Goal: Task Accomplishment & Management: Complete application form

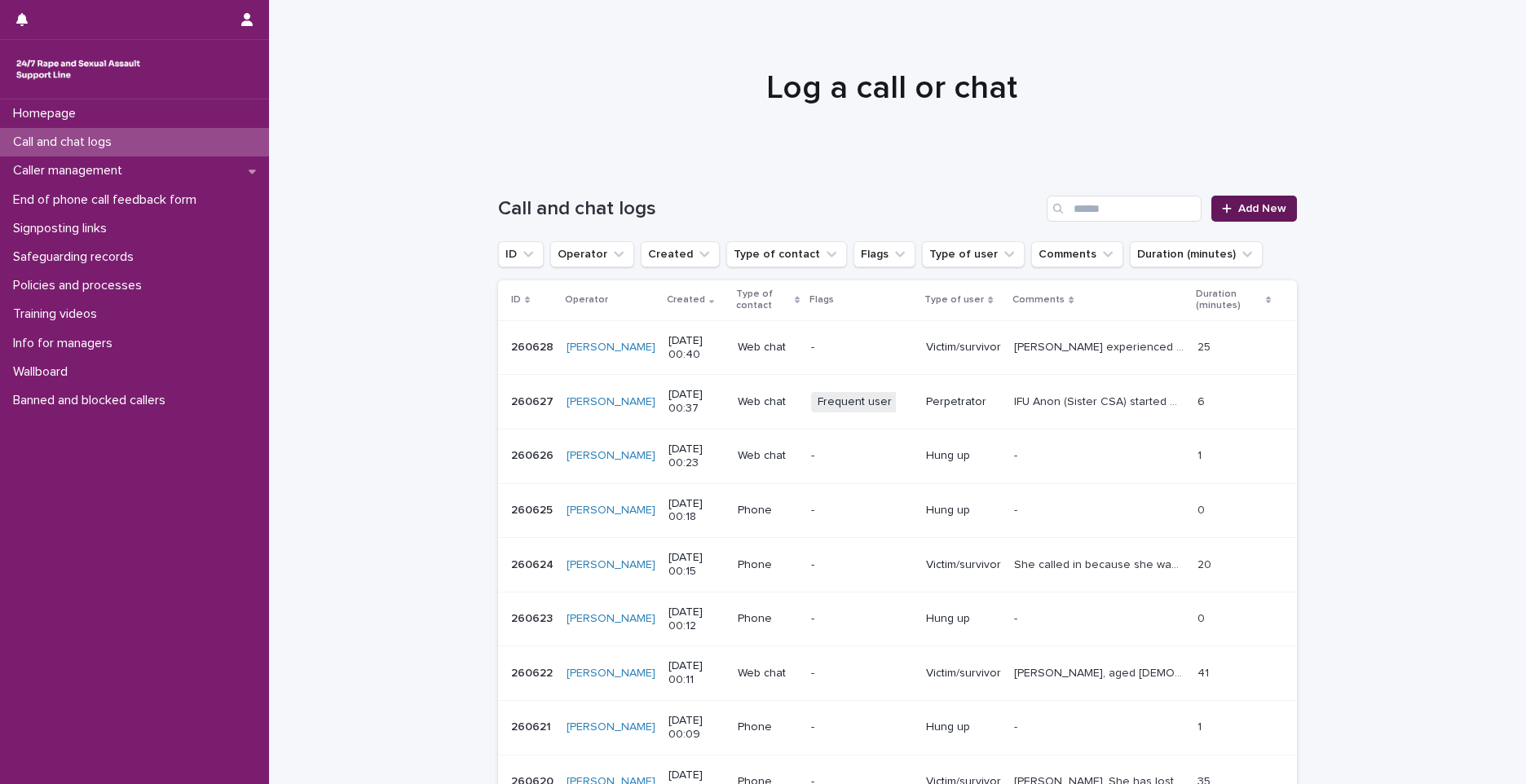
click at [1255, 201] on link "Add New" at bounding box center [1254, 208] width 86 height 26
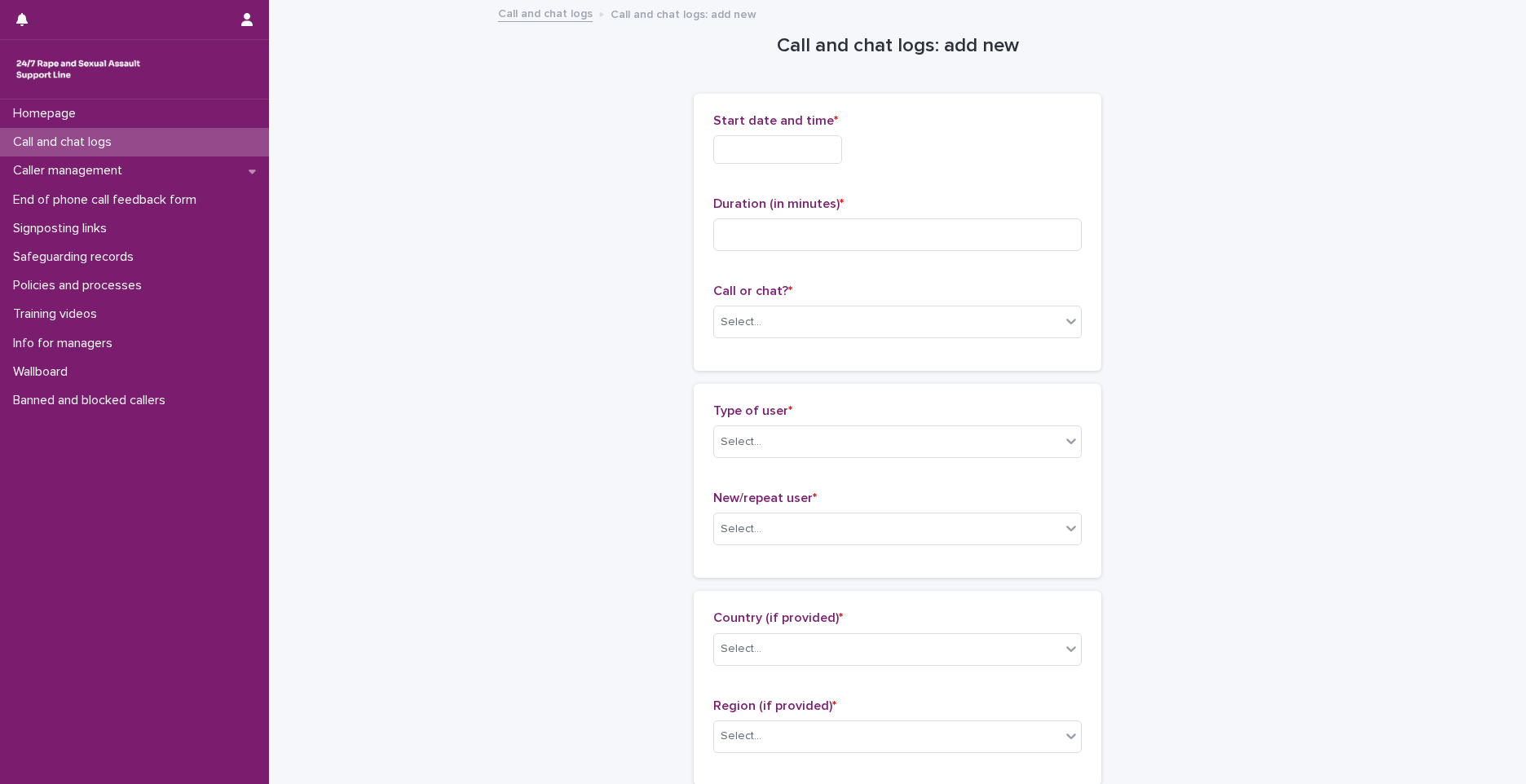
click at [782, 156] on input "text" at bounding box center [777, 150] width 129 height 29
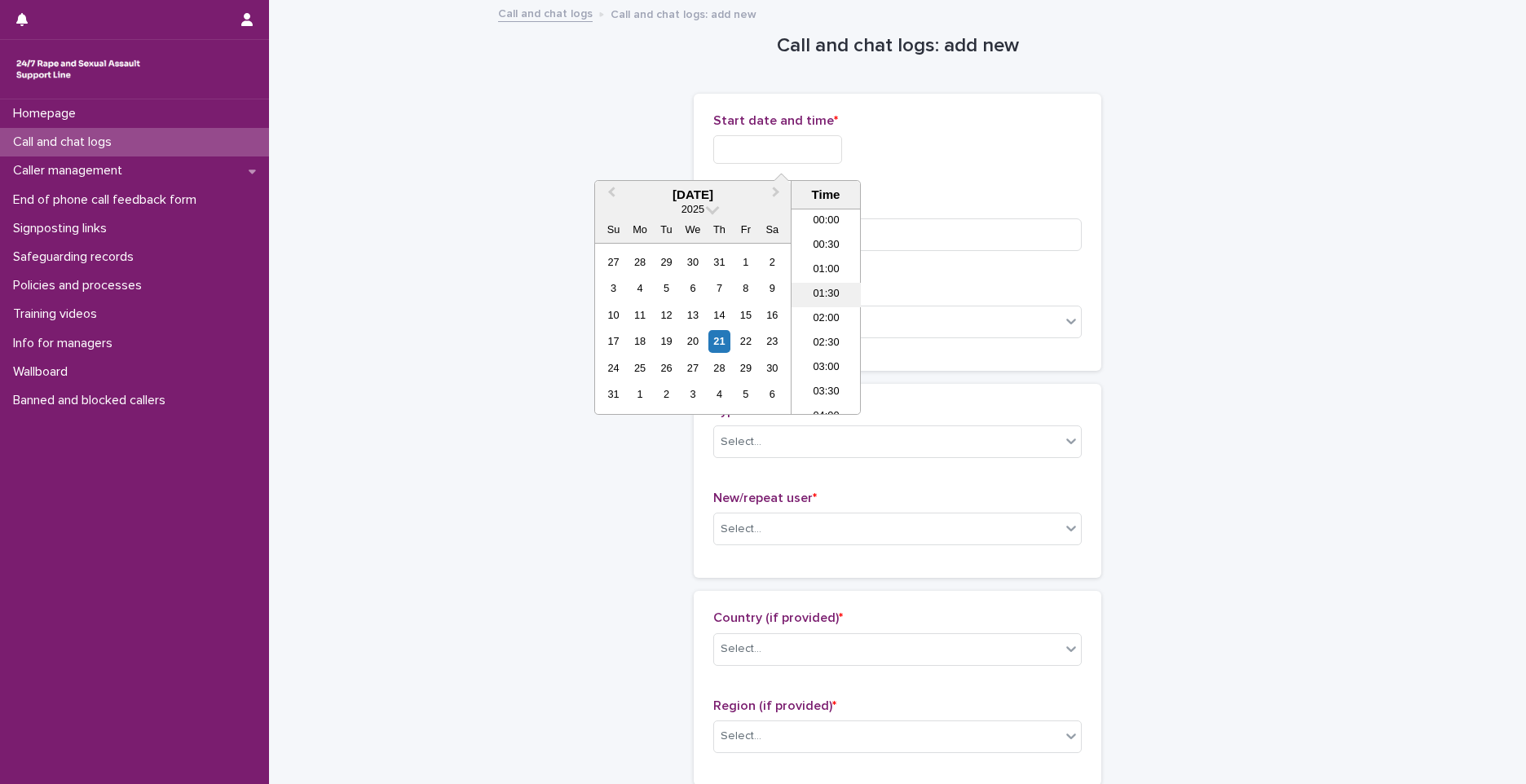
scroll to position [8, 0]
click at [824, 300] on li "02:00" at bounding box center [826, 311] width 69 height 24
click at [813, 149] on input "**********" at bounding box center [777, 150] width 129 height 29
type input "**********"
click at [986, 233] on input at bounding box center [897, 235] width 368 height 33
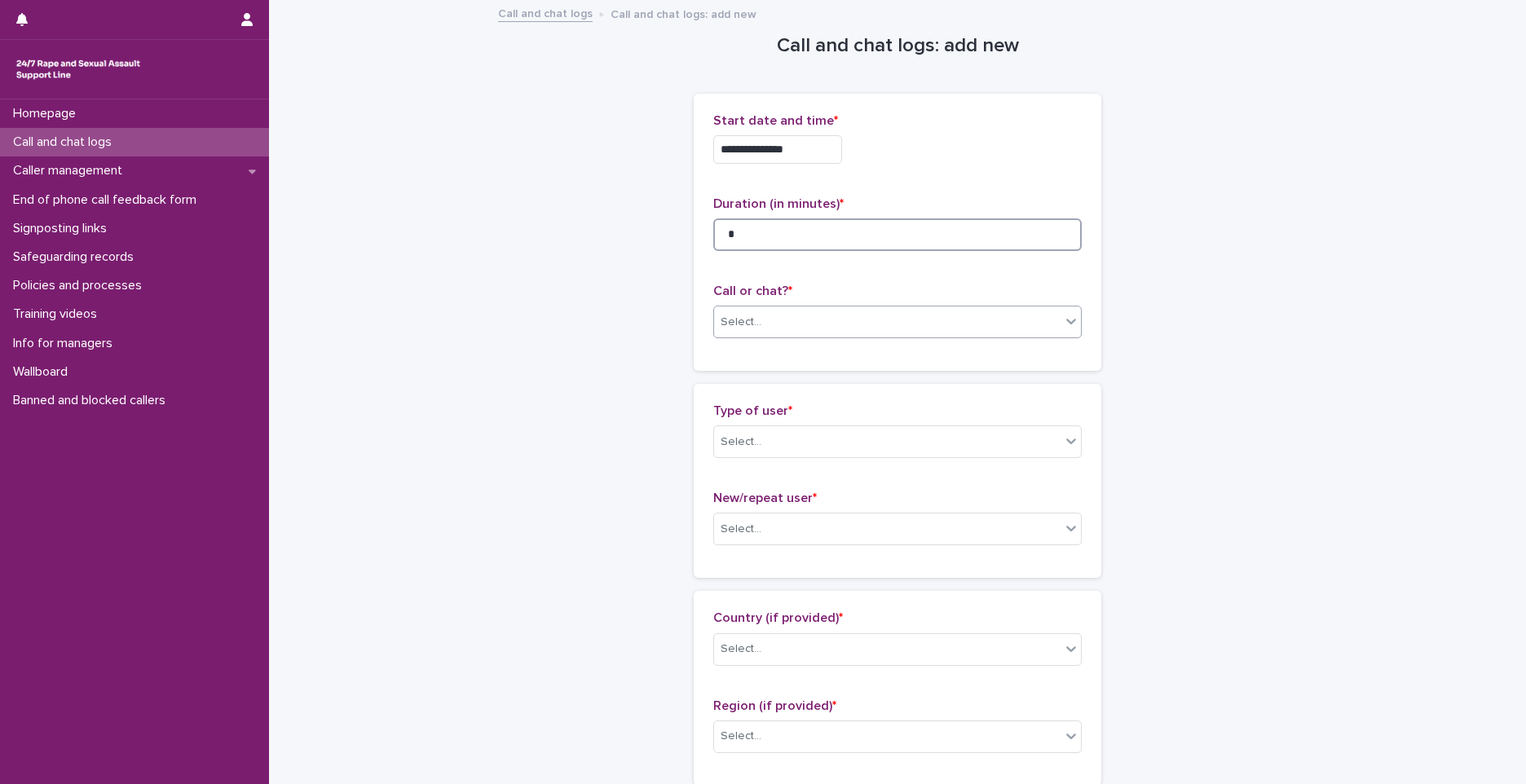
type input "*"
click at [857, 315] on div "Select..." at bounding box center [887, 322] width 347 height 27
click at [787, 346] on div "Phone" at bounding box center [891, 353] width 367 height 29
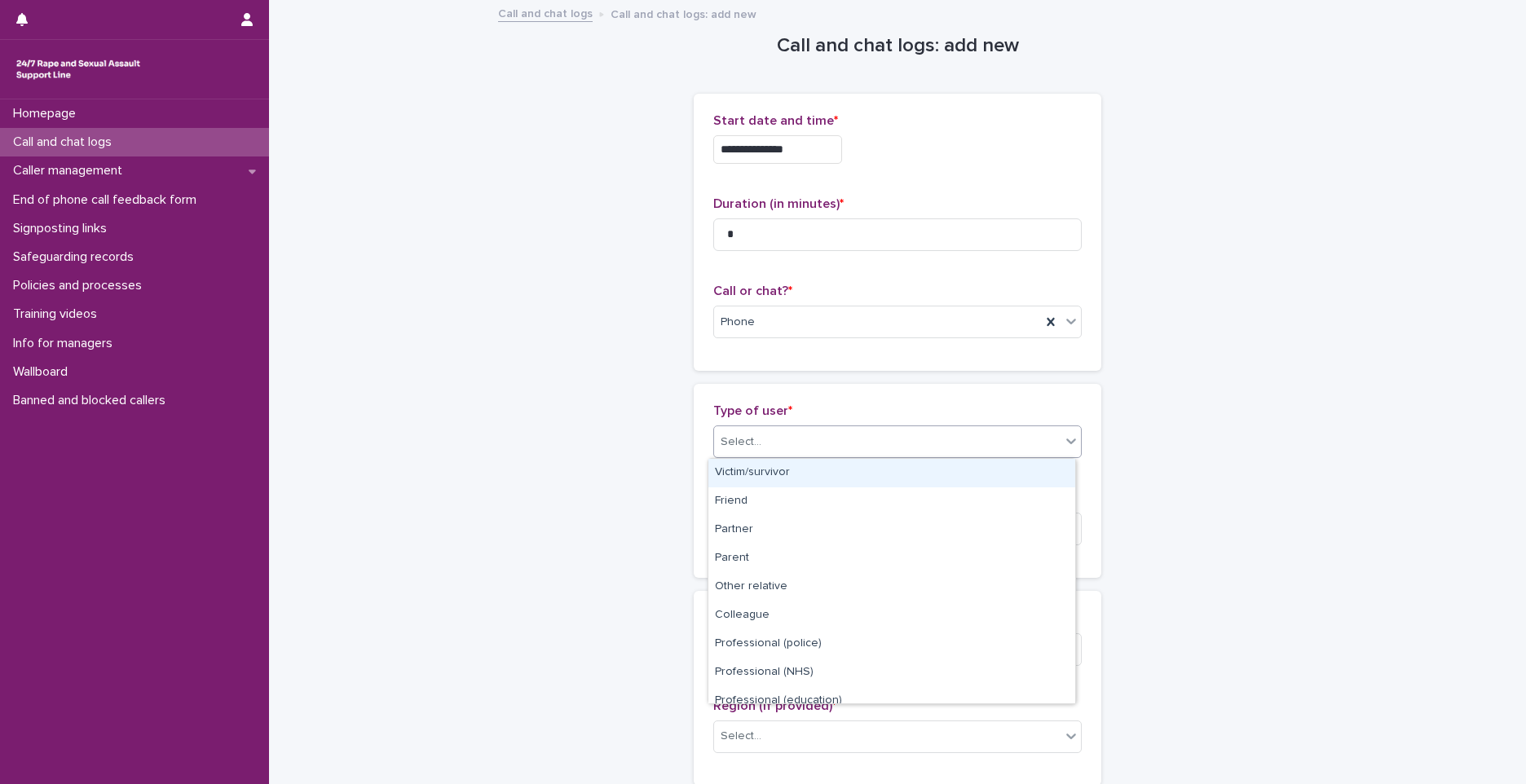
click at [737, 449] on div "Select..." at bounding box center [741, 442] width 41 height 17
click at [748, 477] on div "Victim/survivor" at bounding box center [891, 473] width 367 height 29
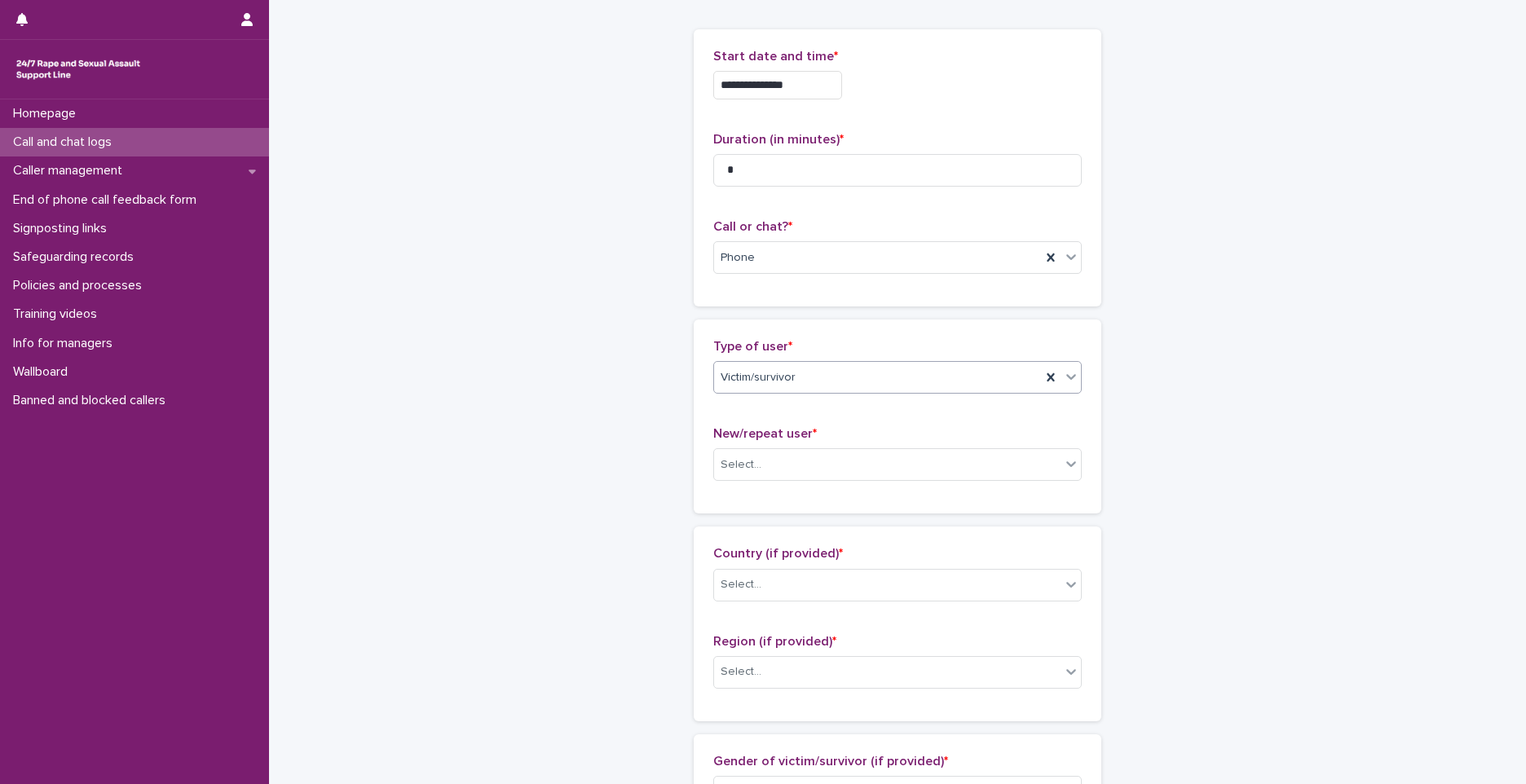
scroll to position [245, 0]
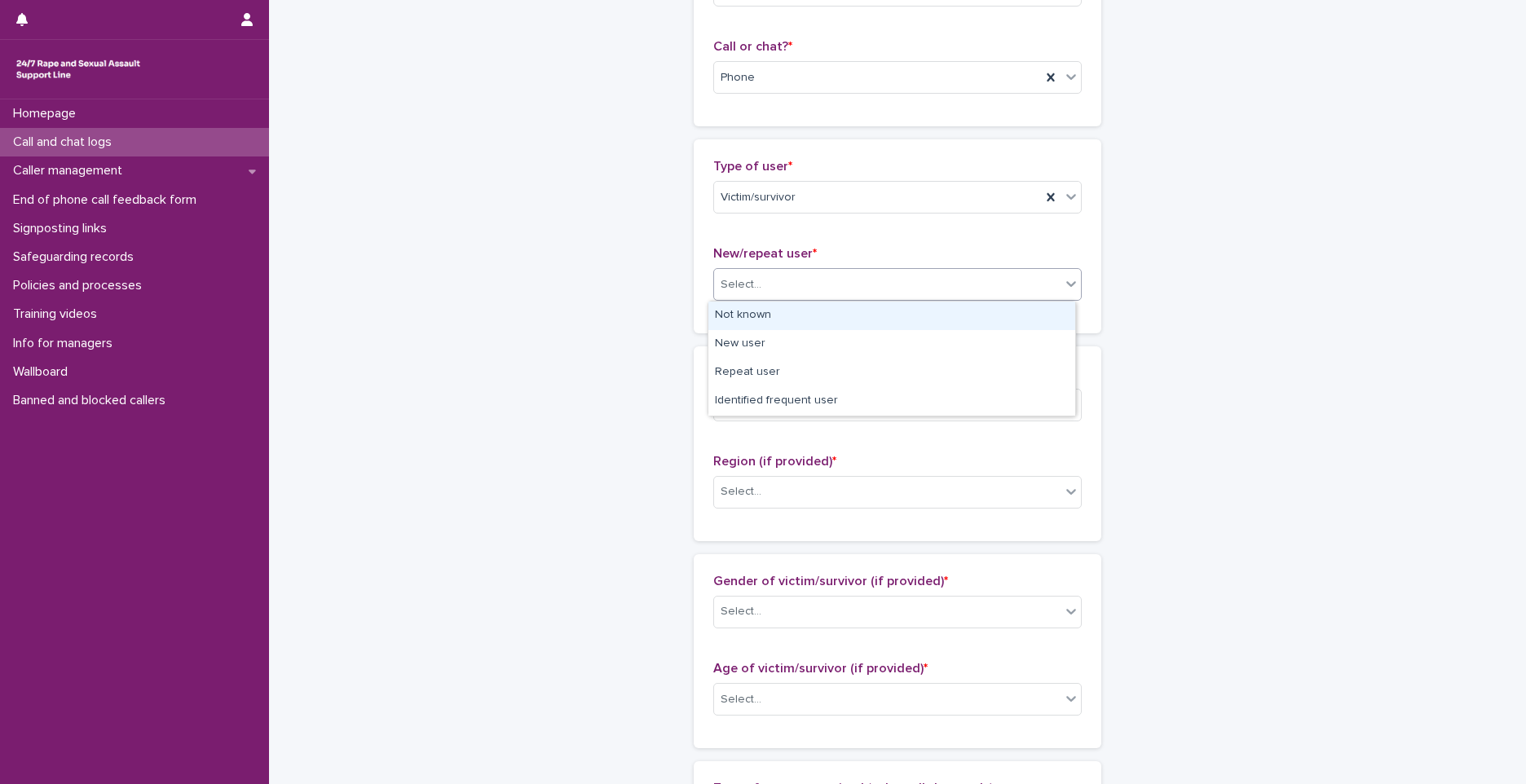
click at [736, 269] on div "Select..." at bounding box center [897, 284] width 368 height 33
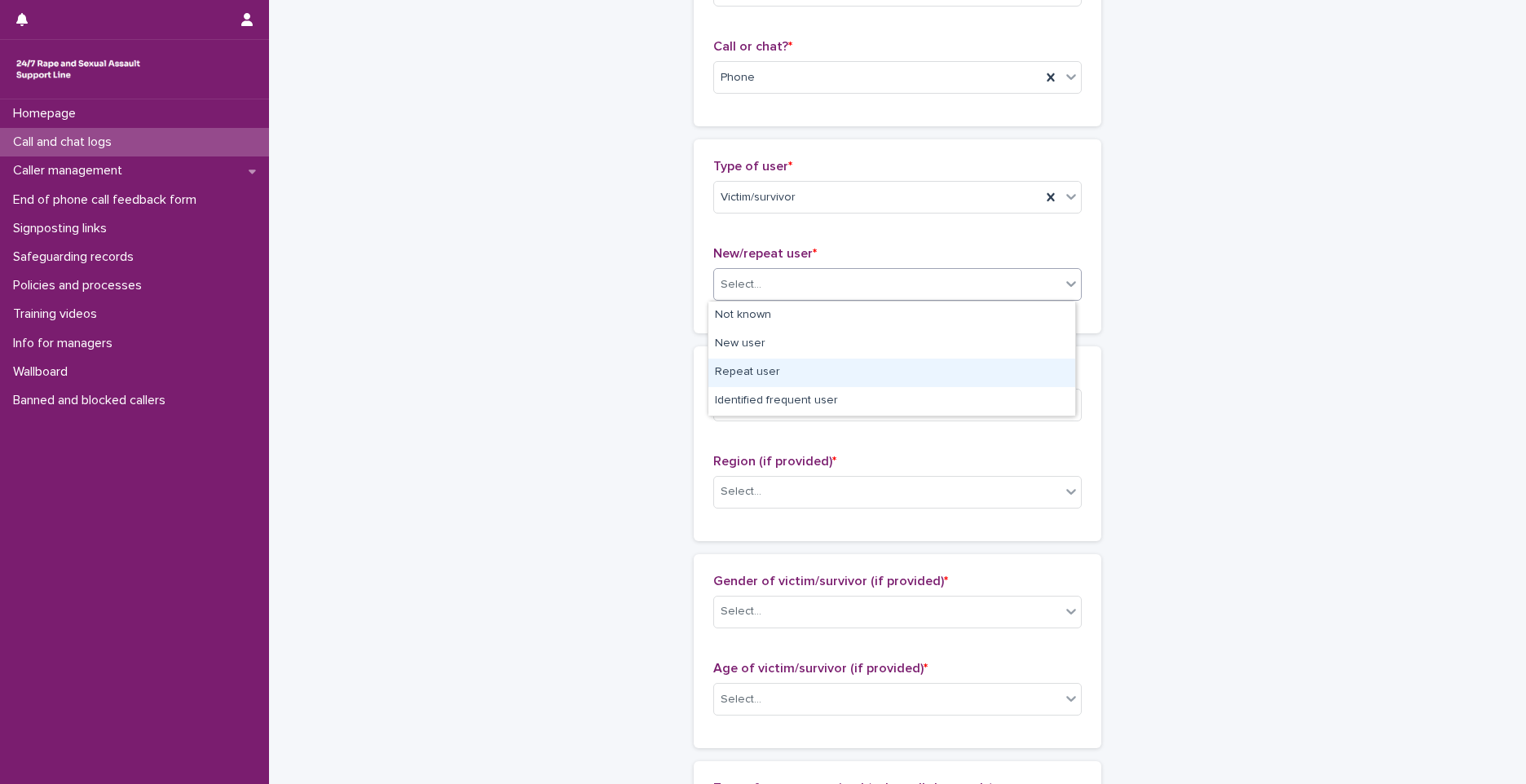
click at [741, 369] on div "Repeat user" at bounding box center [891, 373] width 367 height 29
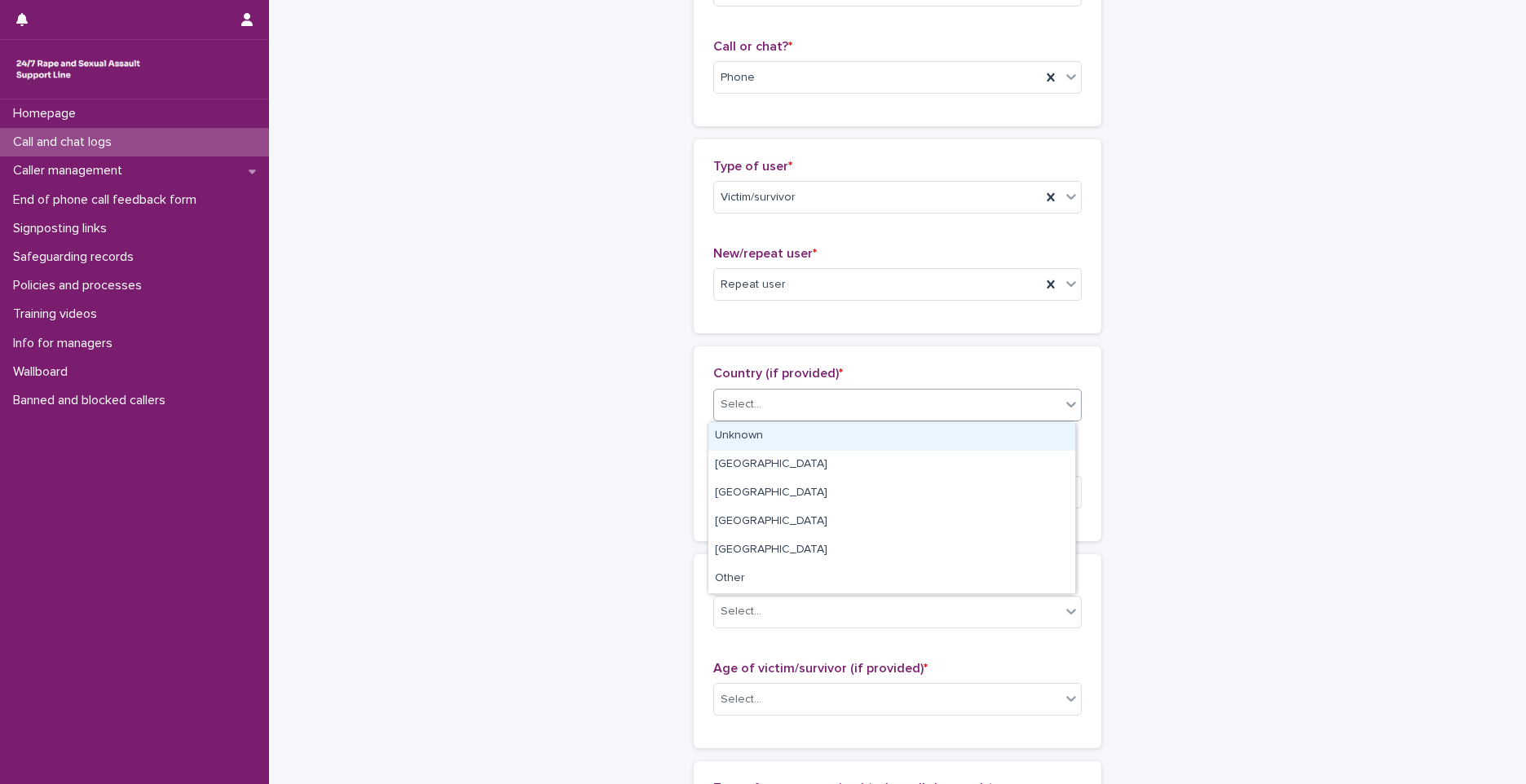
click at [765, 409] on div "Select..." at bounding box center [887, 405] width 347 height 27
click at [752, 434] on div "Unknown" at bounding box center [891, 436] width 367 height 29
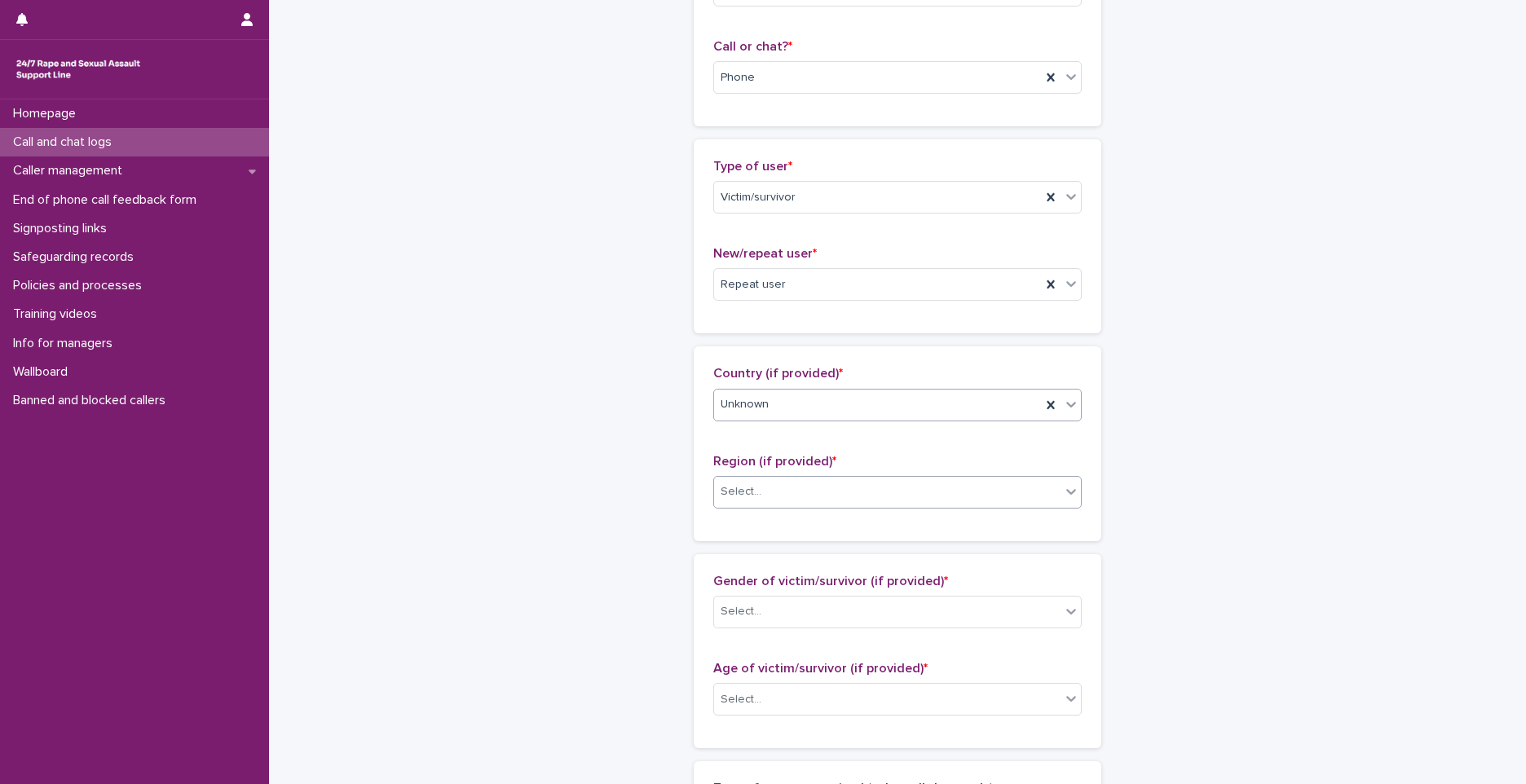
click at [744, 497] on div "Select..." at bounding box center [741, 492] width 41 height 17
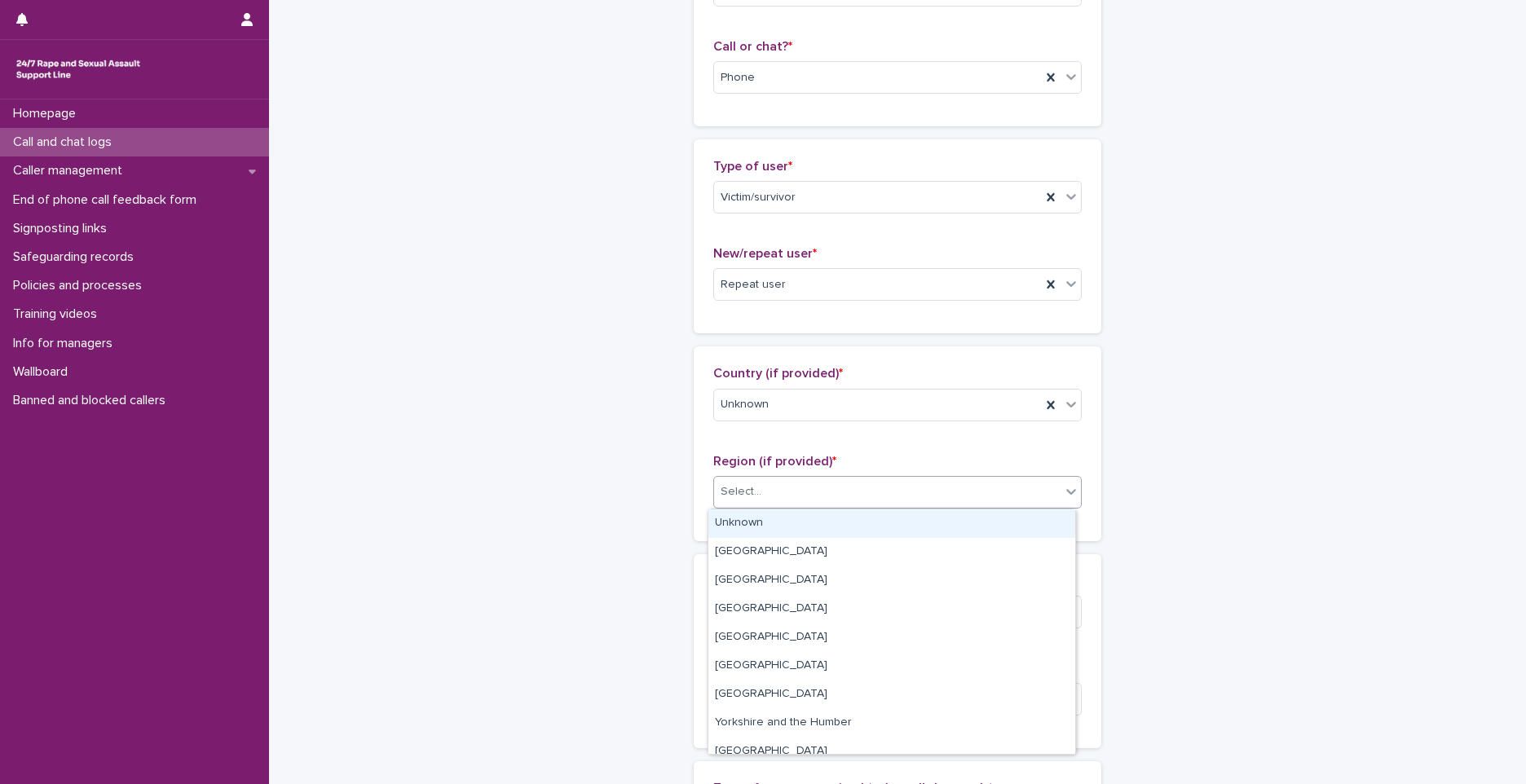
click at [734, 520] on div "Unknown" at bounding box center [891, 523] width 367 height 29
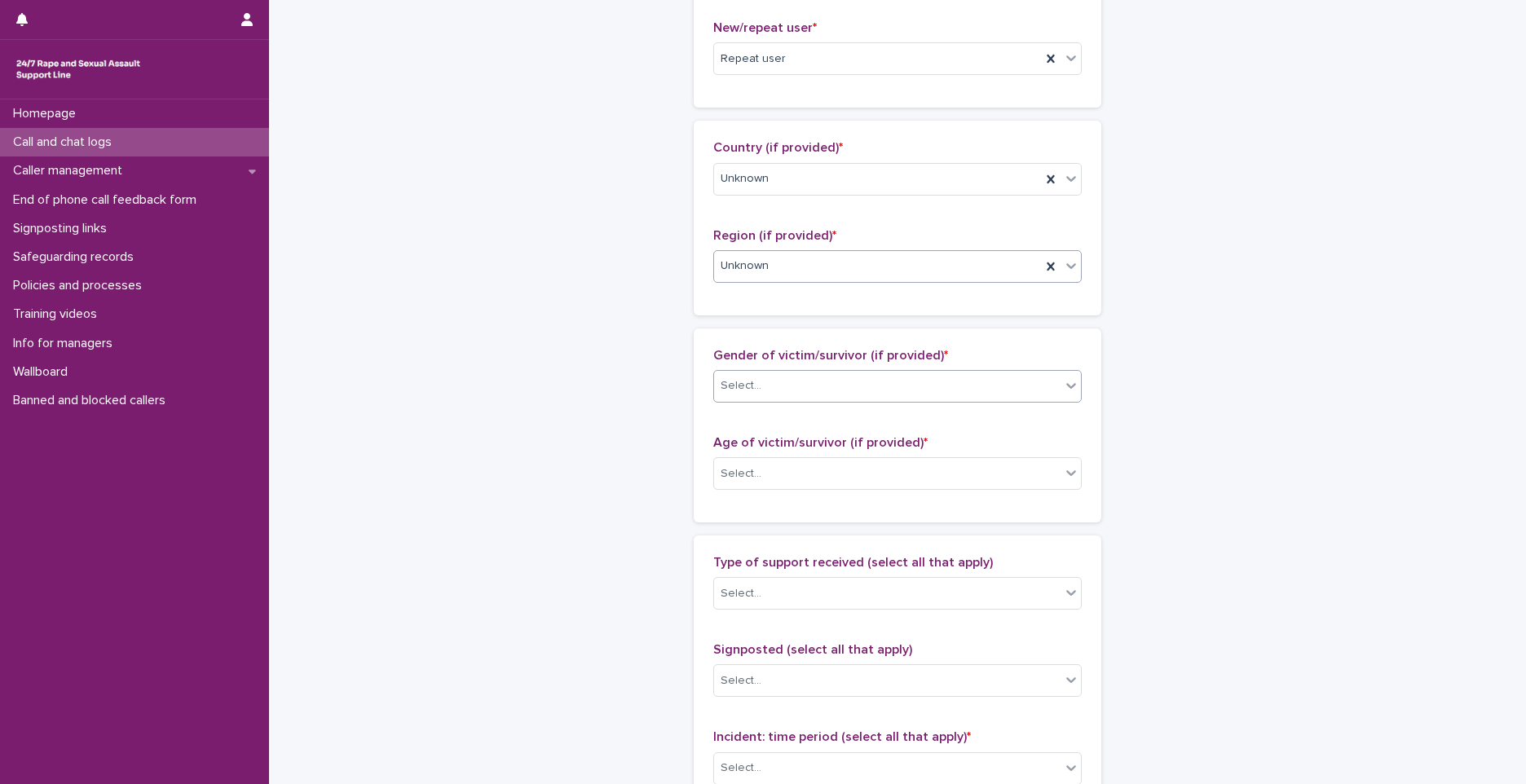
scroll to position [489, 0]
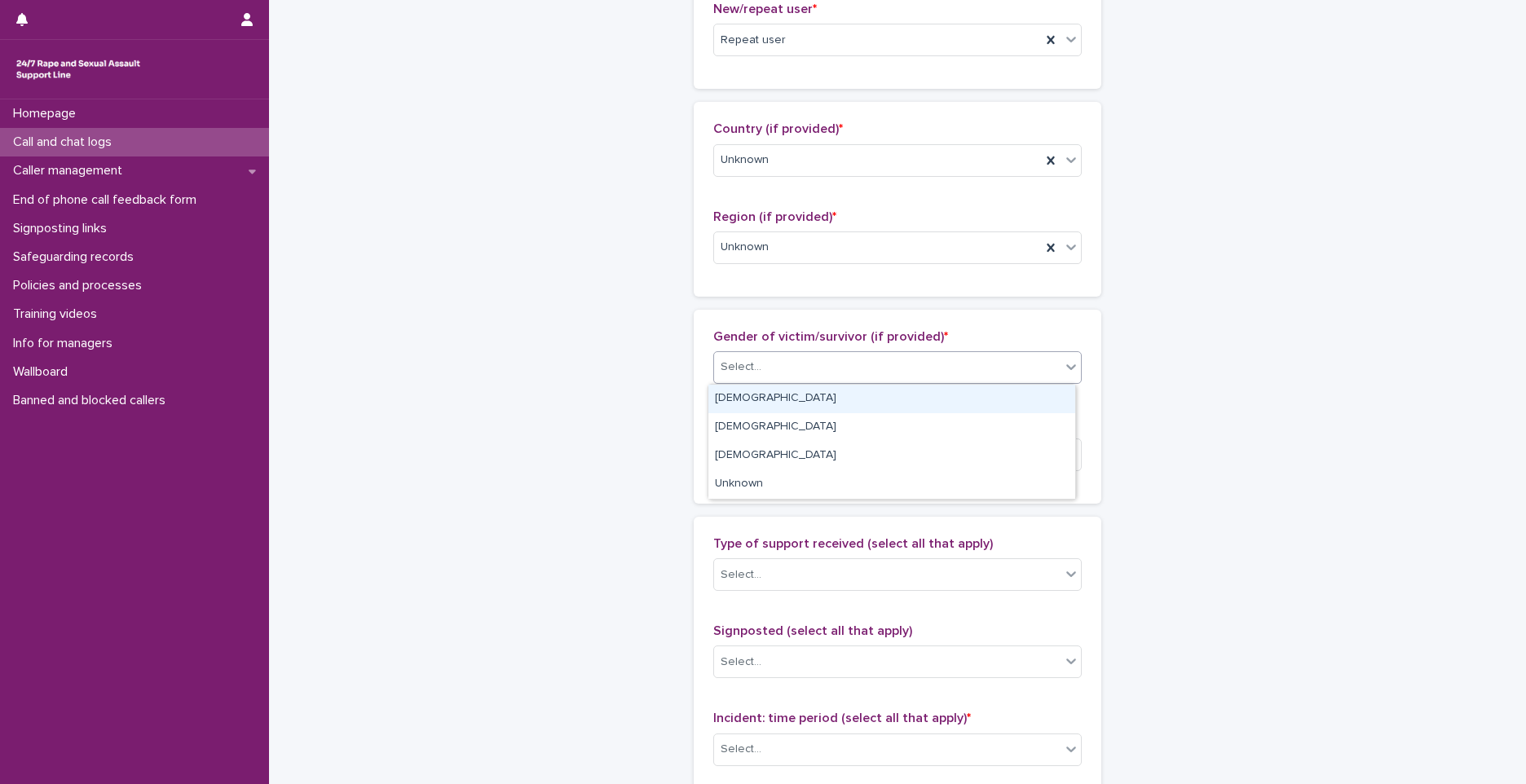
click at [777, 371] on div "Select..." at bounding box center [887, 367] width 347 height 27
click at [754, 406] on div "[DEMOGRAPHIC_DATA]" at bounding box center [891, 399] width 367 height 29
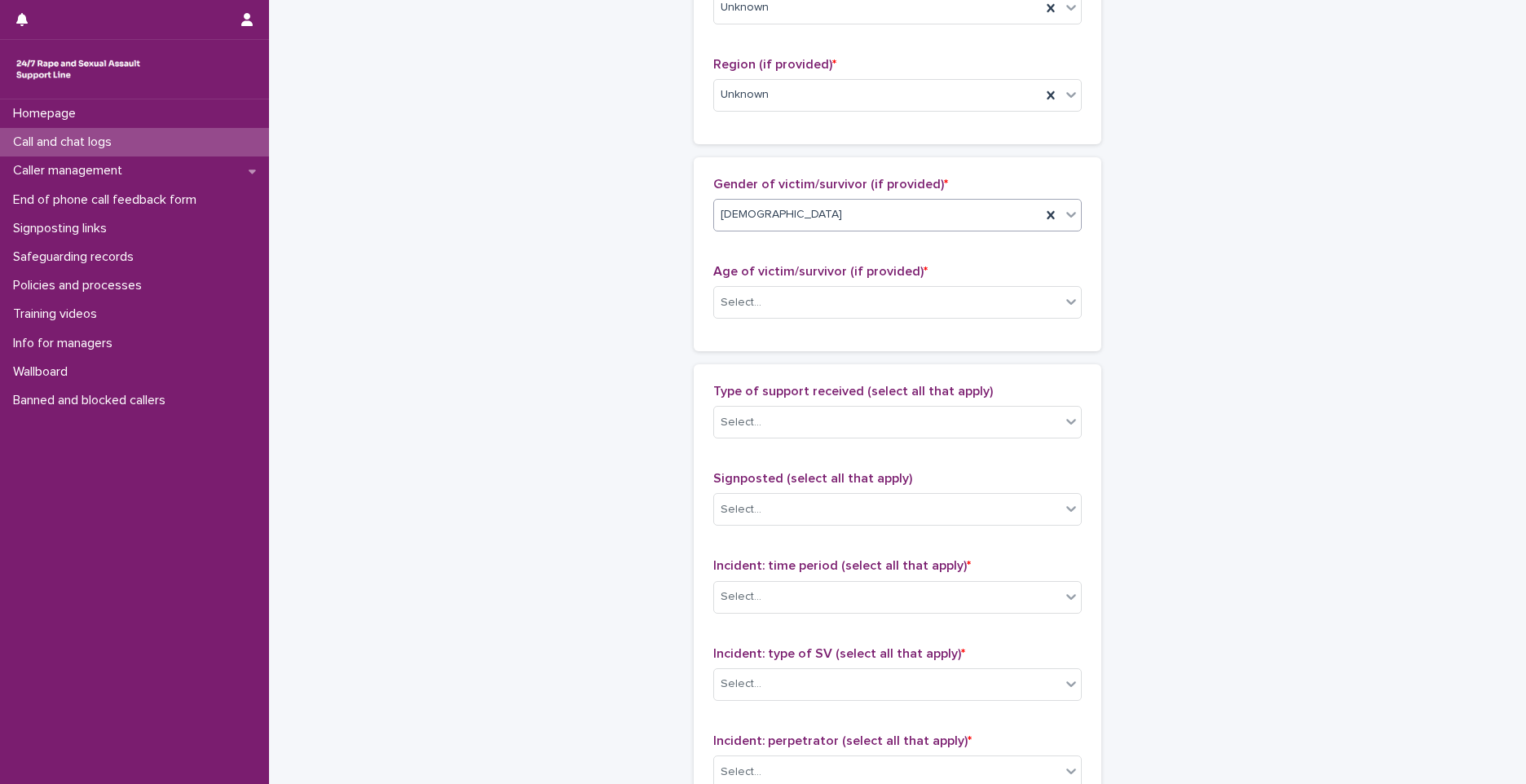
scroll to position [652, 0]
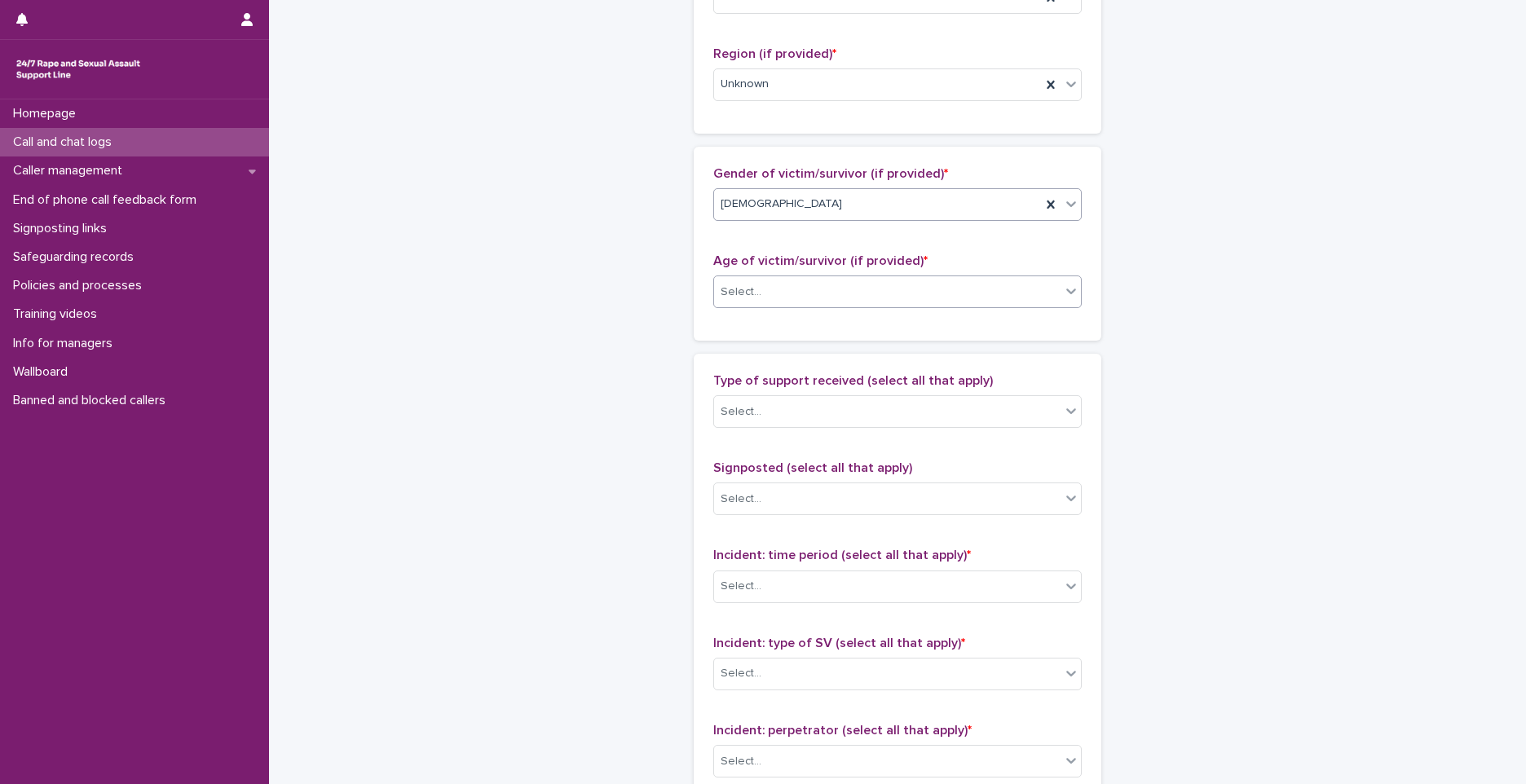
click at [763, 285] on div "Select..." at bounding box center [887, 292] width 347 height 27
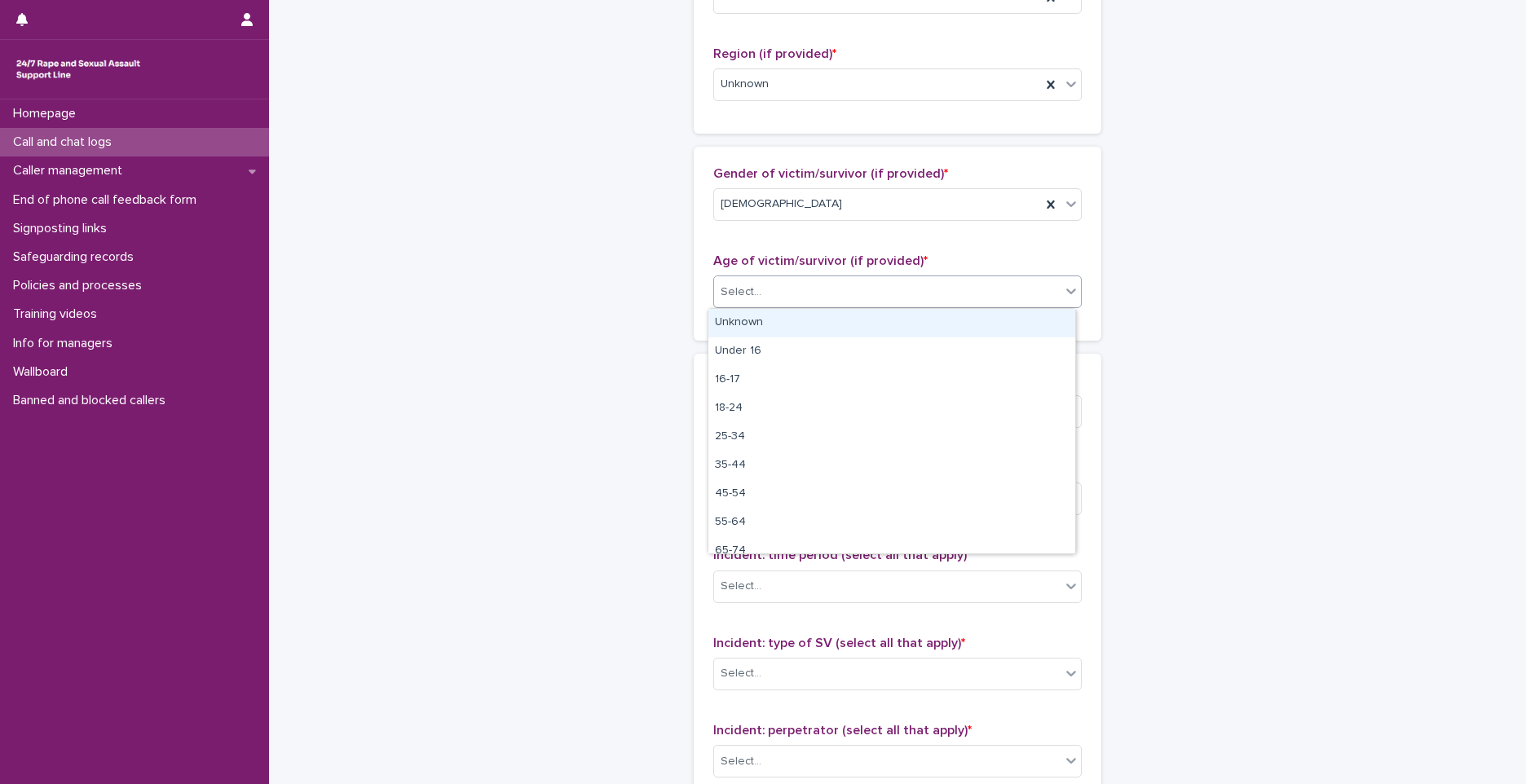
click at [761, 330] on div "Unknown" at bounding box center [891, 323] width 367 height 29
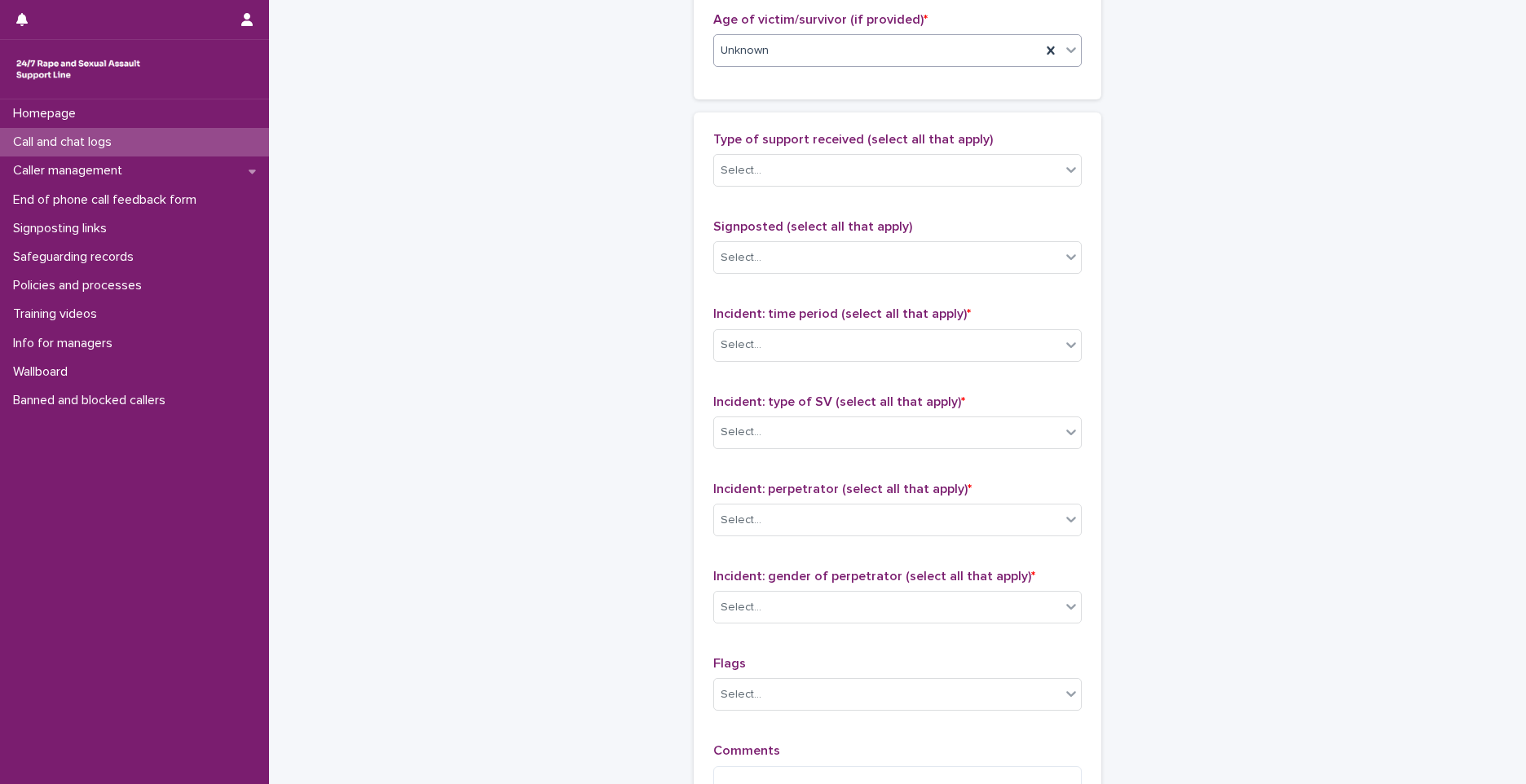
scroll to position [897, 0]
click at [772, 156] on div "Select..." at bounding box center [887, 167] width 347 height 27
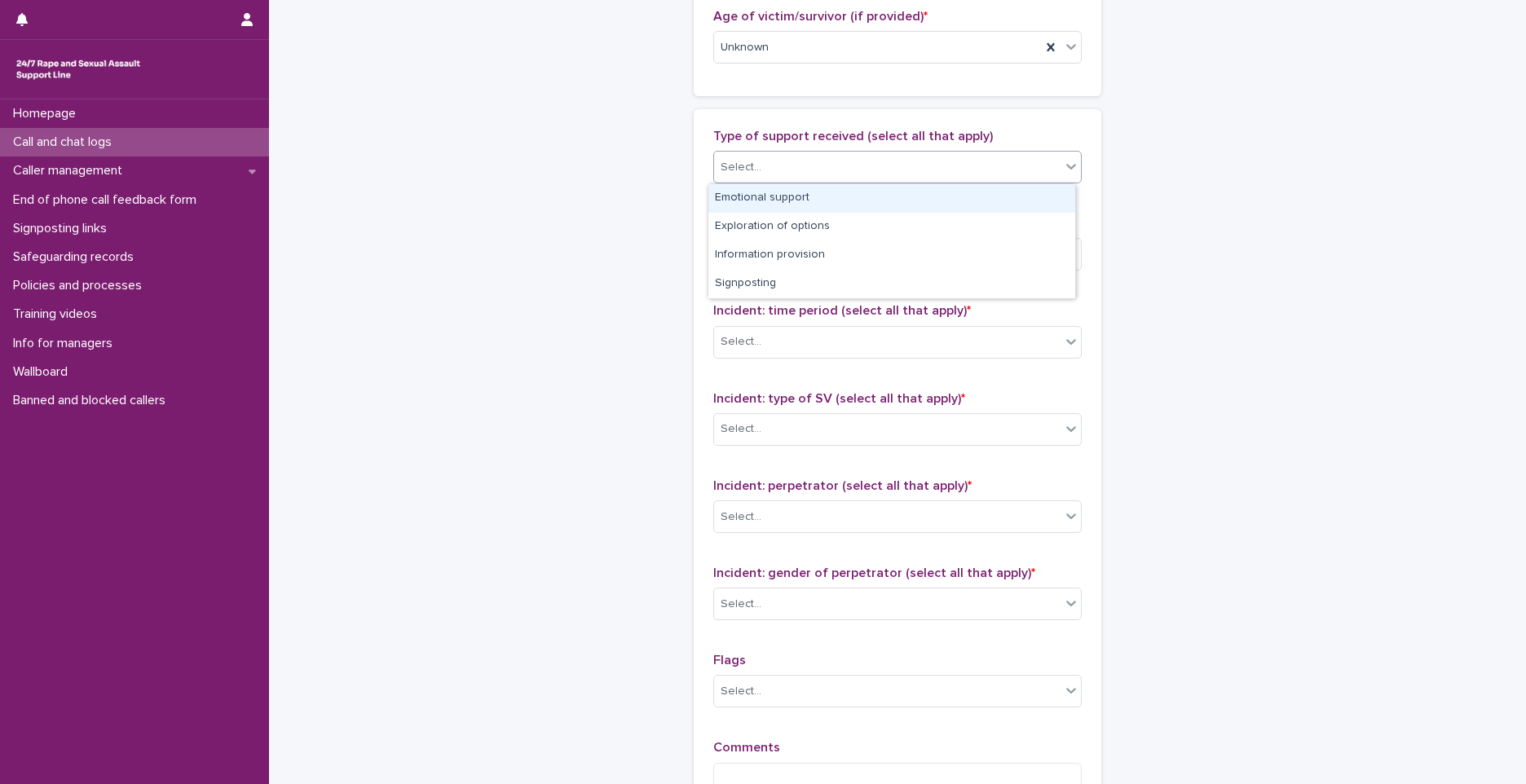
drag, startPoint x: 763, startPoint y: 195, endPoint x: 782, endPoint y: 231, distance: 40.7
click at [763, 197] on div "Emotional support" at bounding box center [891, 198] width 367 height 29
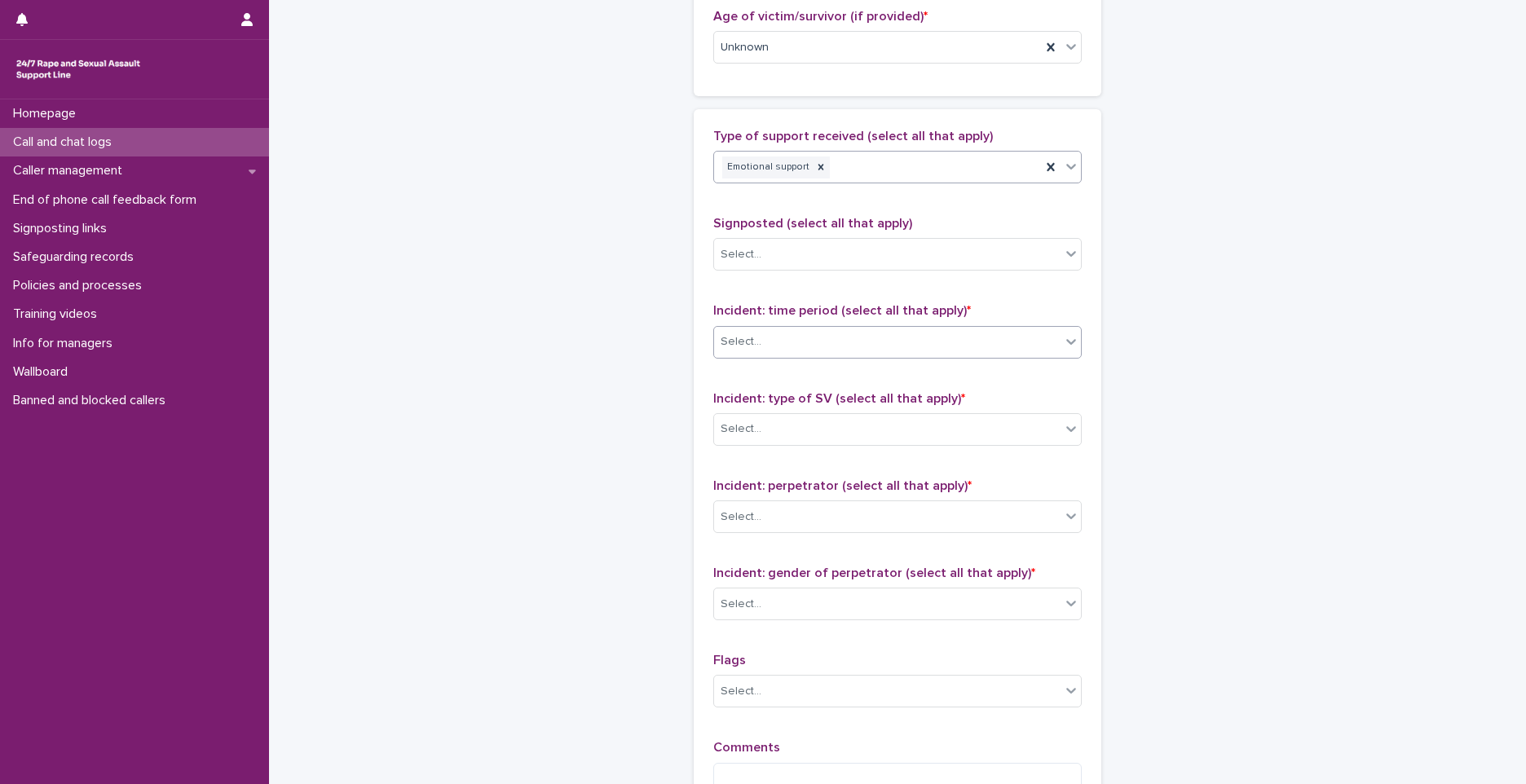
click at [748, 352] on div "Select..." at bounding box center [887, 342] width 347 height 27
click at [859, 171] on div "Emotional support" at bounding box center [877, 167] width 327 height 29
click at [769, 347] on div "Select..." at bounding box center [887, 342] width 347 height 27
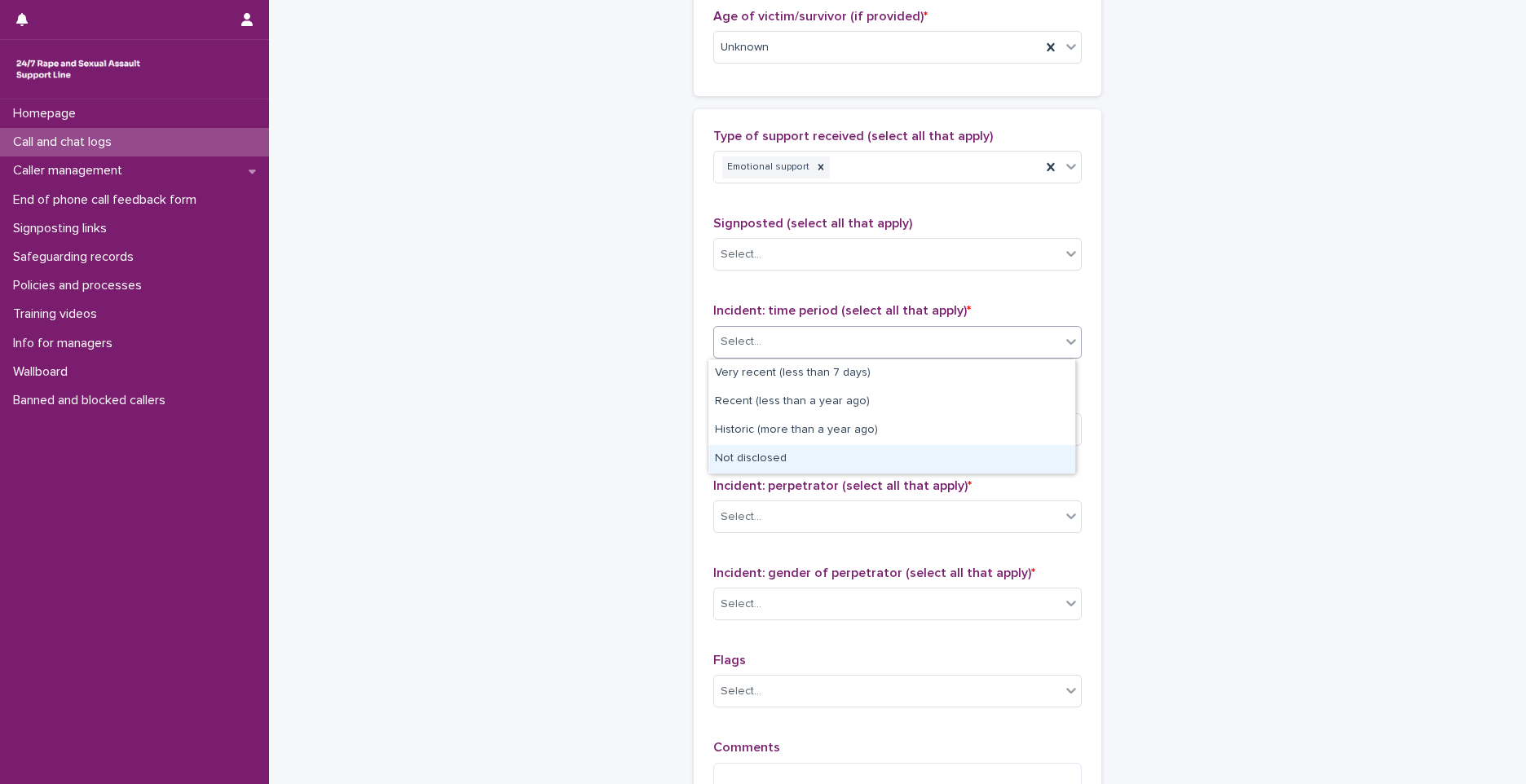
click at [757, 462] on div "Not disclosed" at bounding box center [891, 459] width 367 height 29
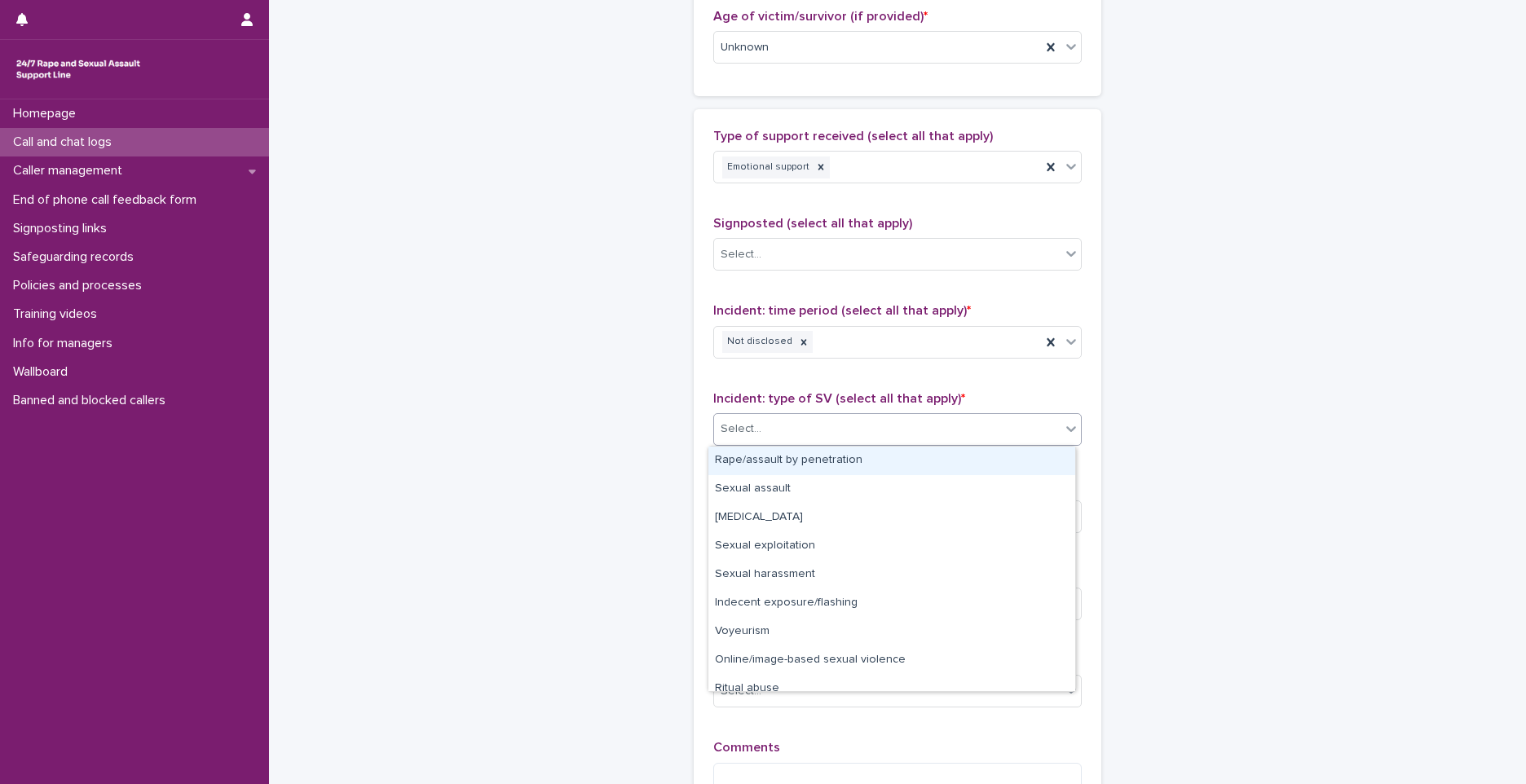
click at [763, 425] on input "text" at bounding box center [763, 429] width 2 height 14
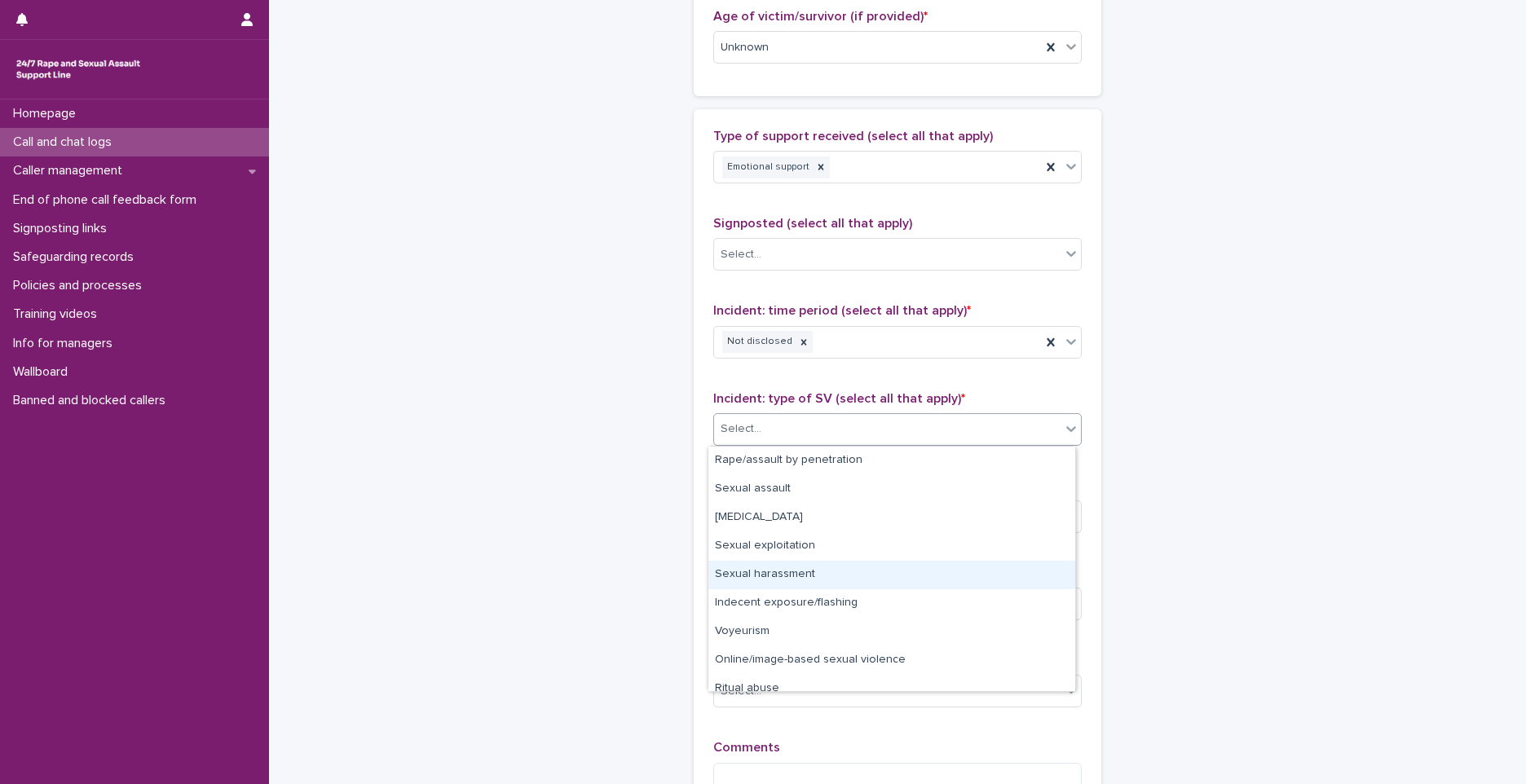
scroll to position [41, 0]
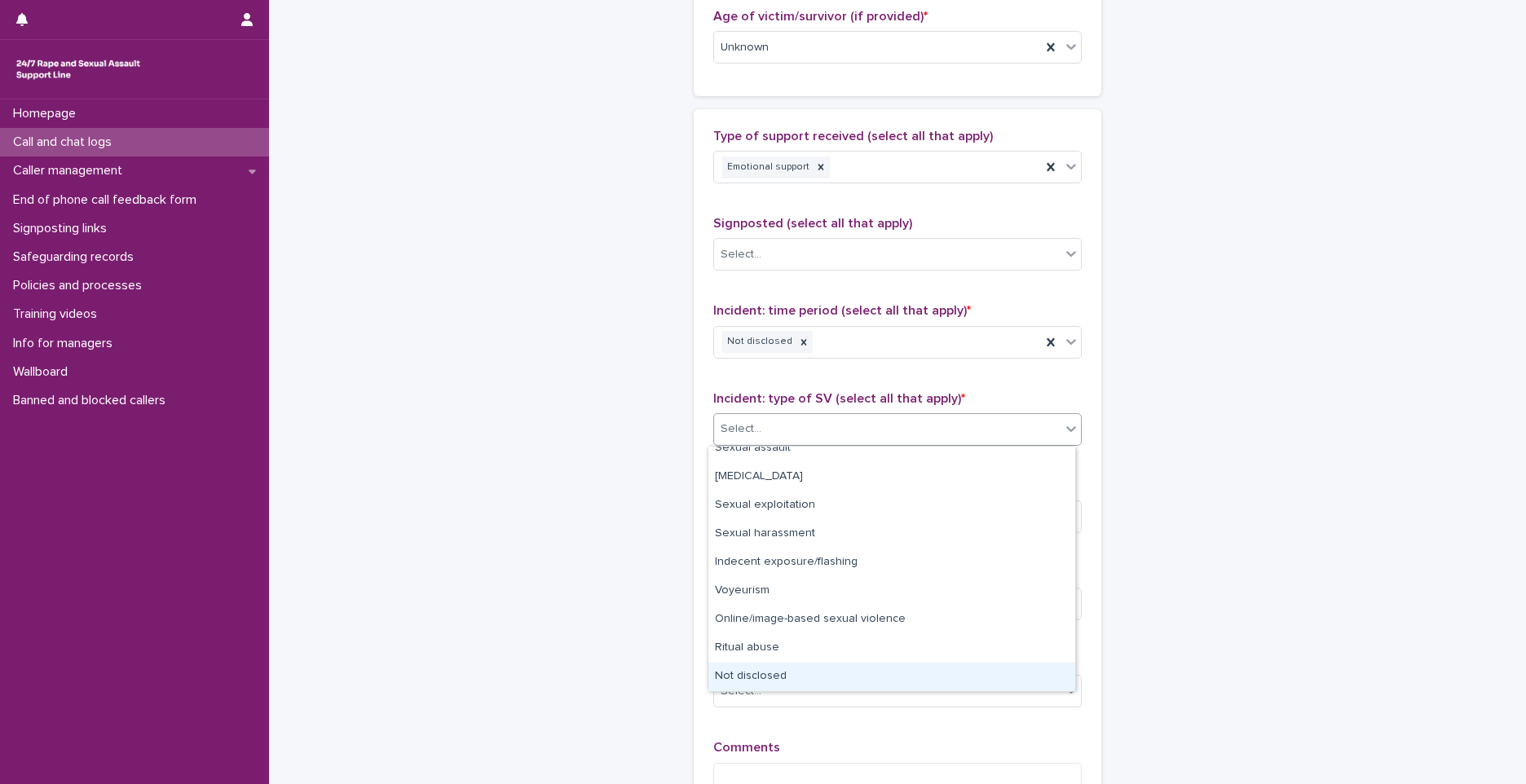
click at [824, 680] on div "Not disclosed" at bounding box center [891, 677] width 367 height 29
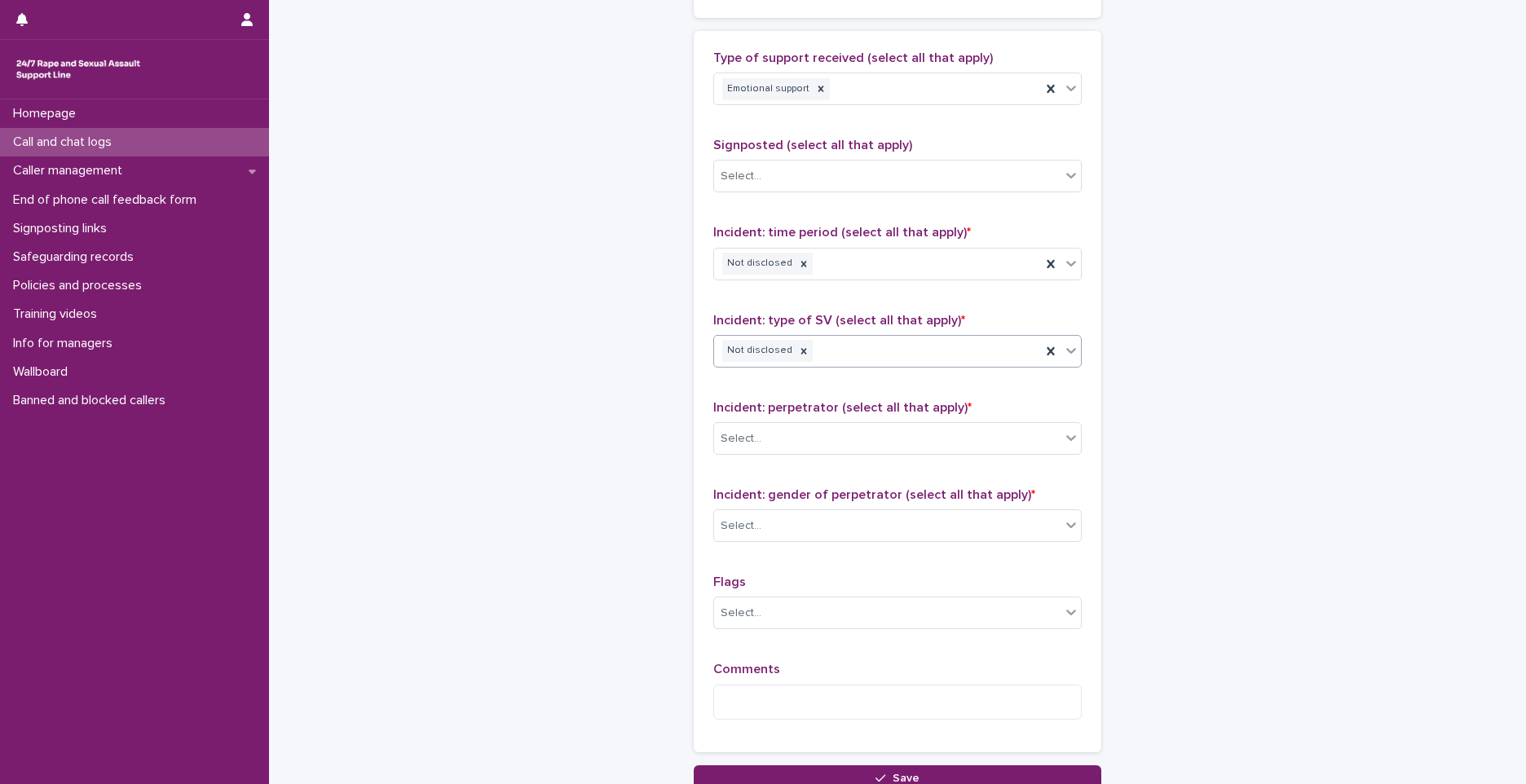
scroll to position [1109, 0]
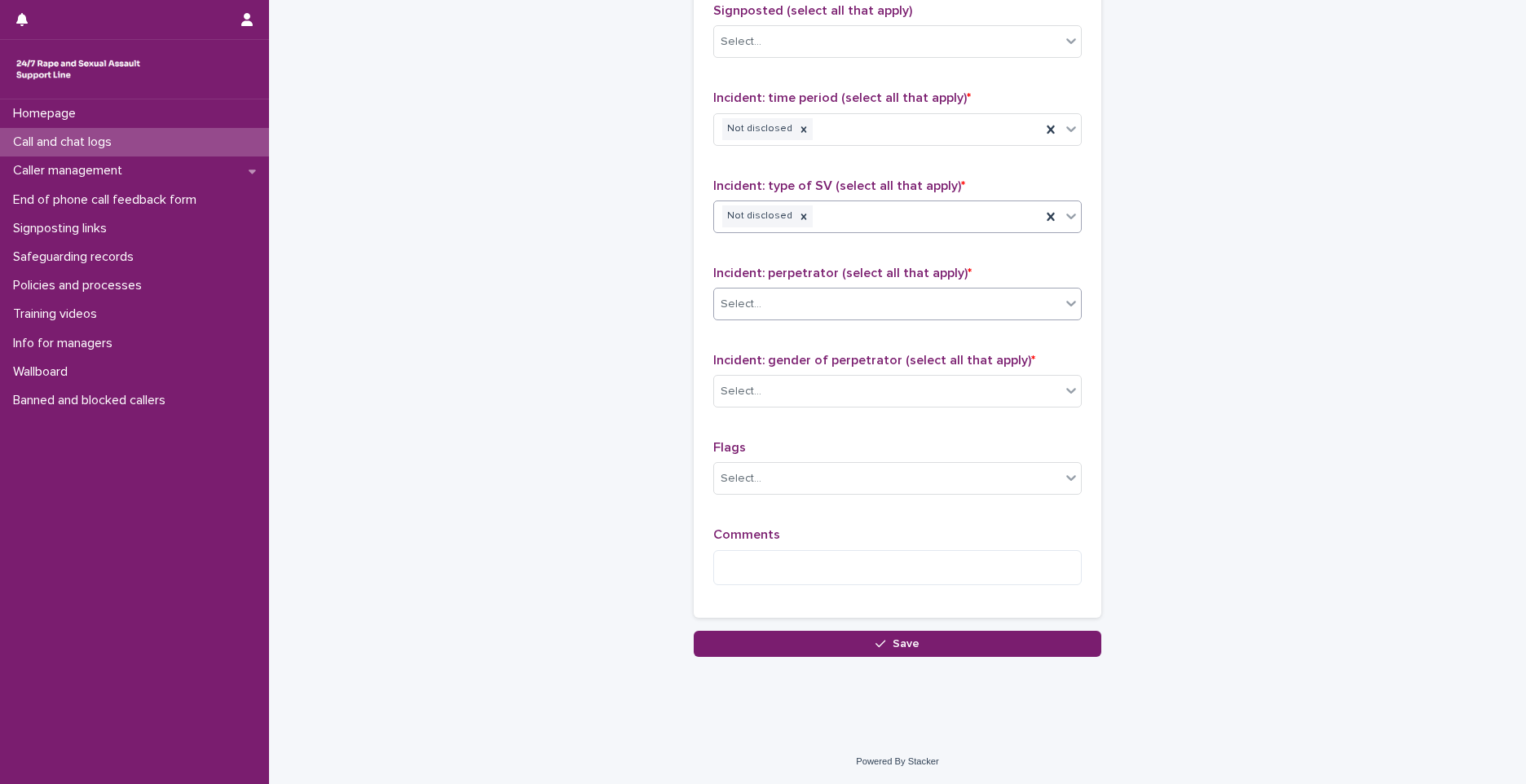
click at [806, 301] on div "Select..." at bounding box center [887, 304] width 347 height 27
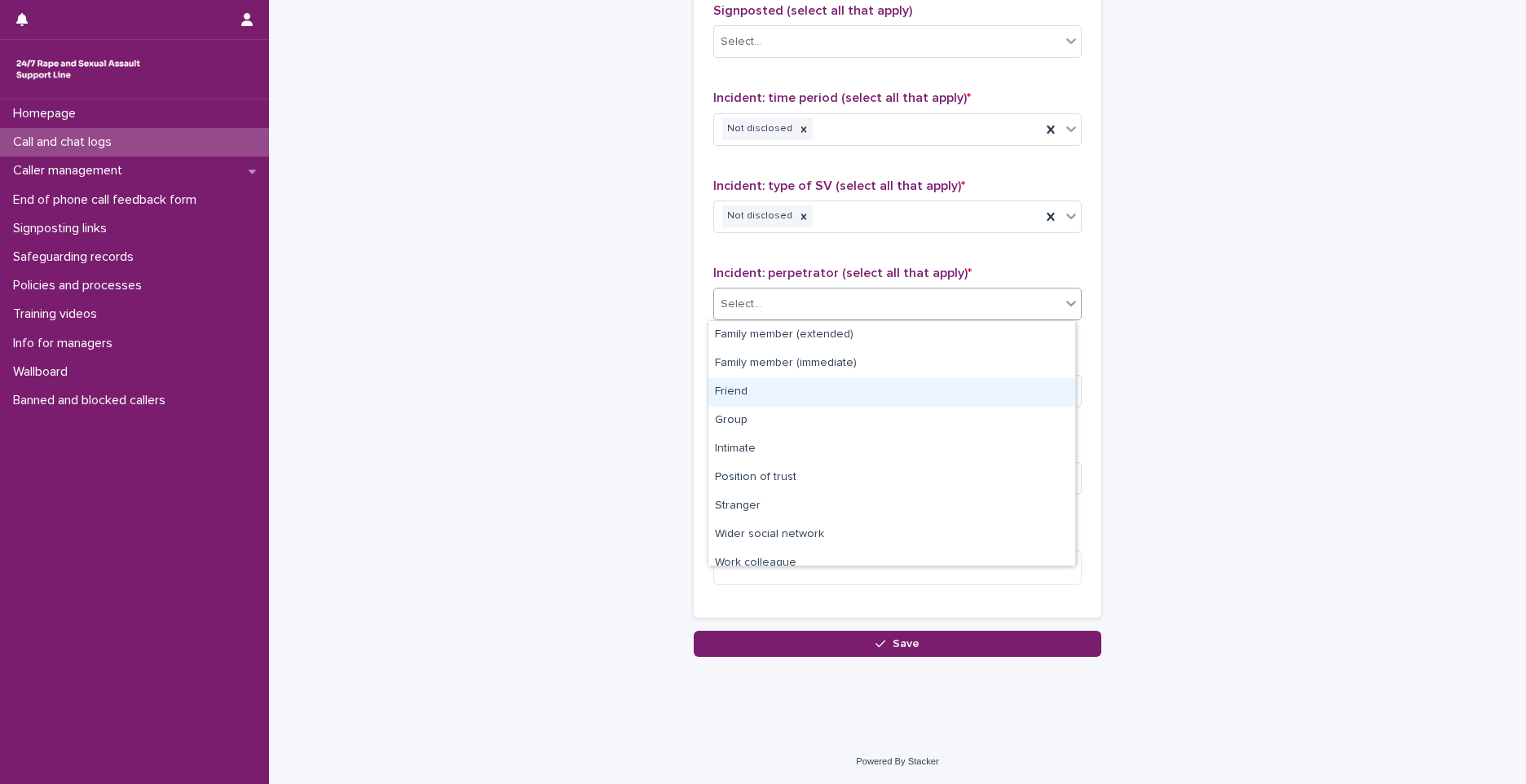
scroll to position [69, 0]
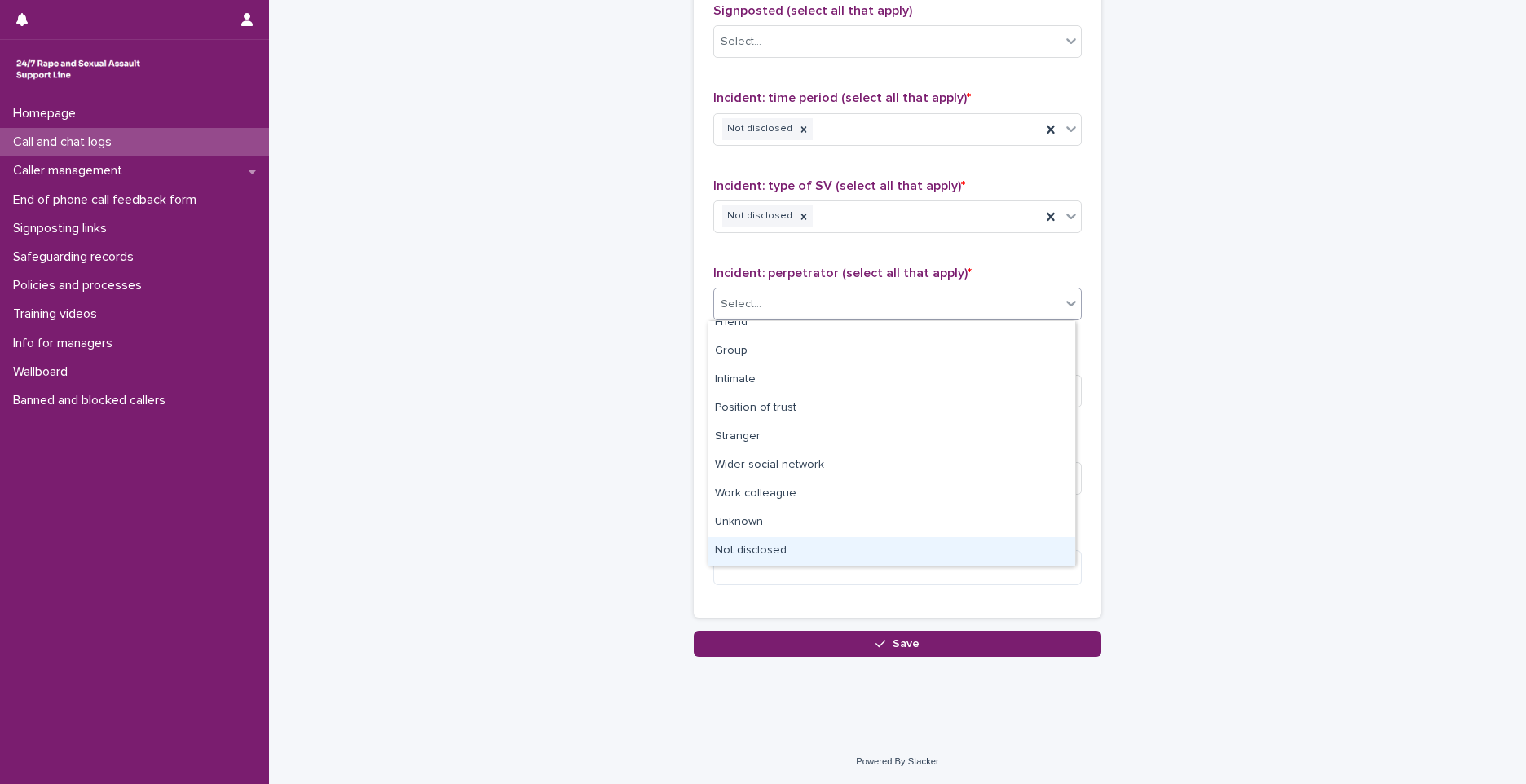
click at [754, 541] on div "Not disclosed" at bounding box center [891, 551] width 367 height 29
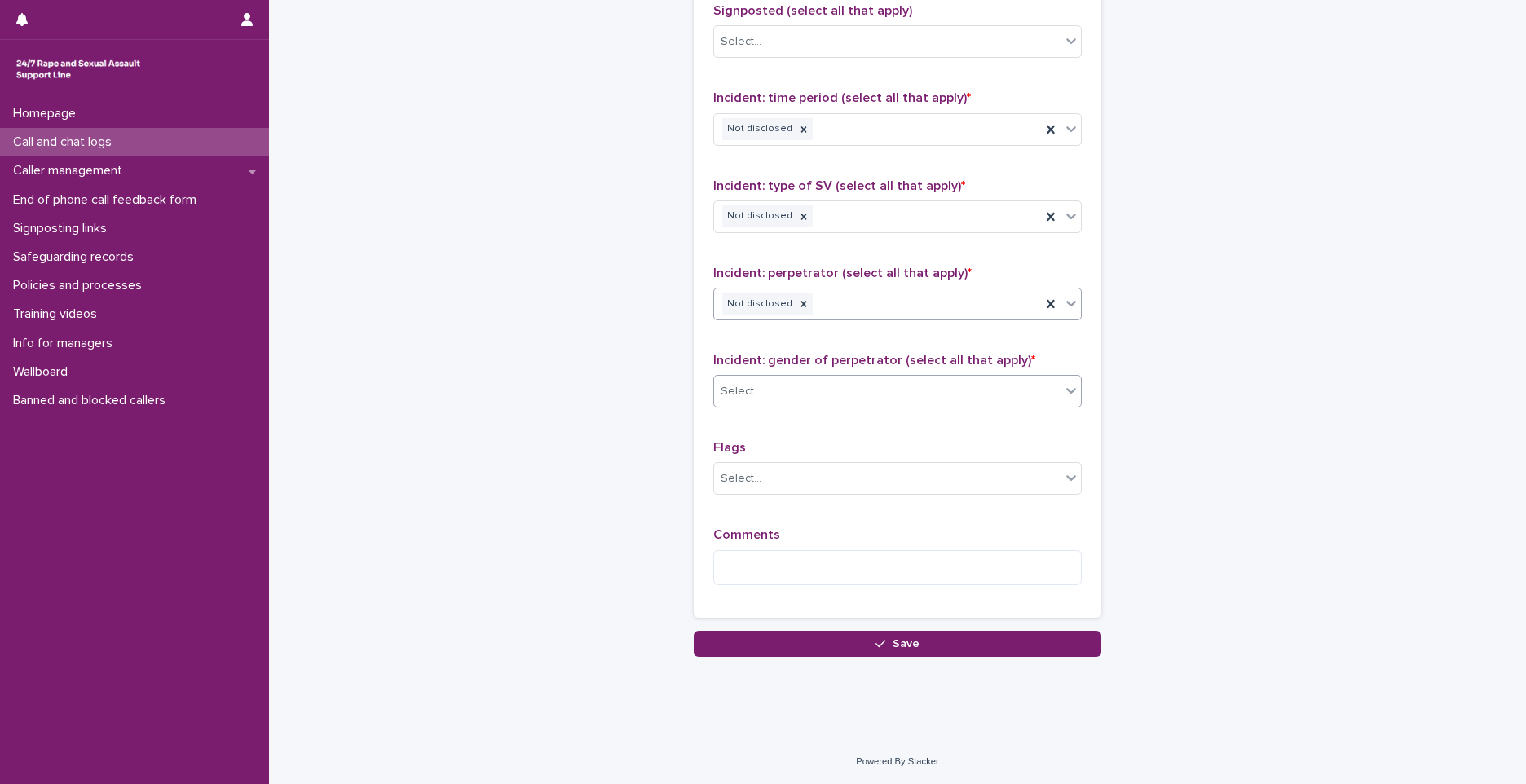
click at [724, 384] on div "Select..." at bounding box center [741, 392] width 41 height 17
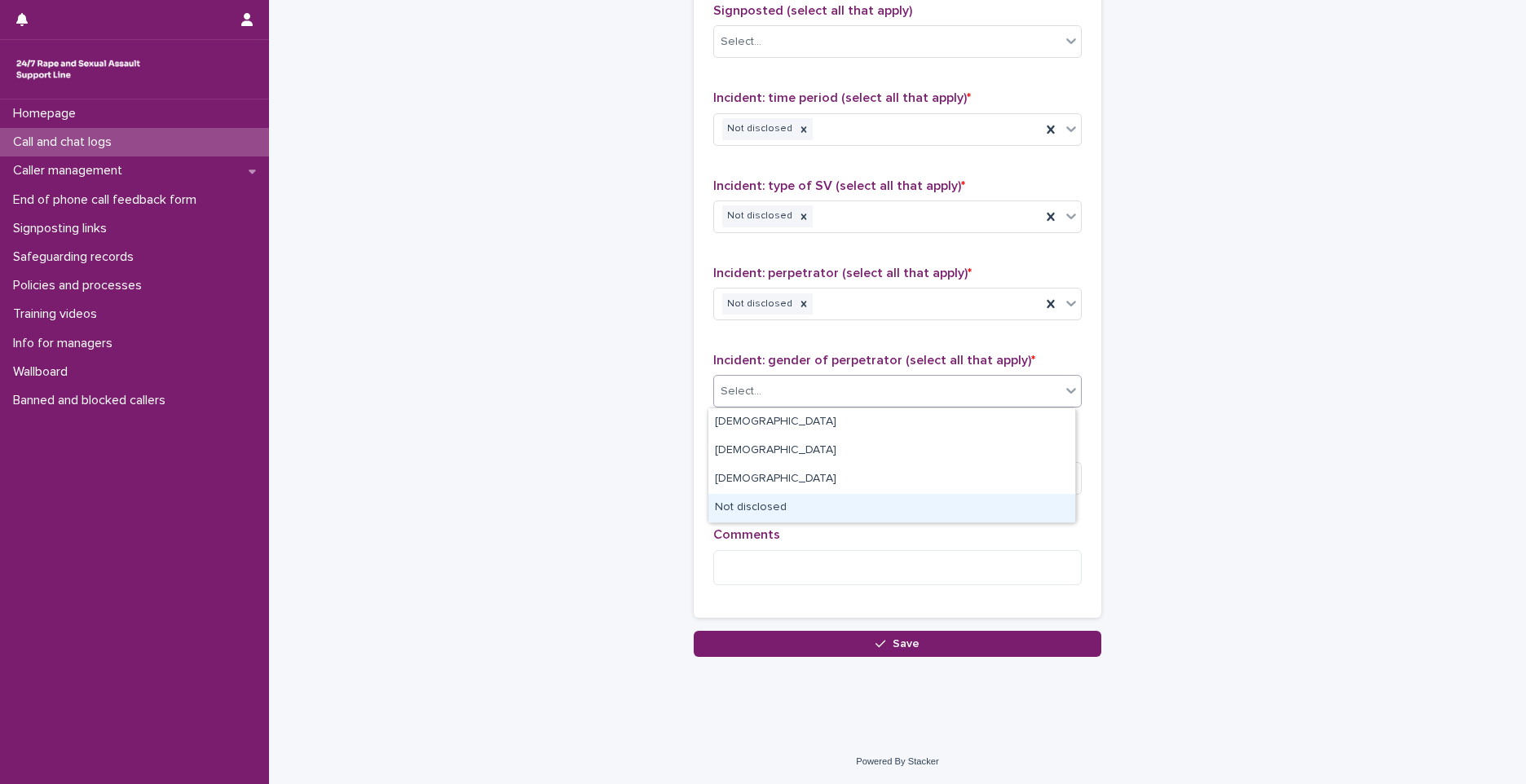
click at [747, 510] on div "Not disclosed" at bounding box center [891, 508] width 367 height 29
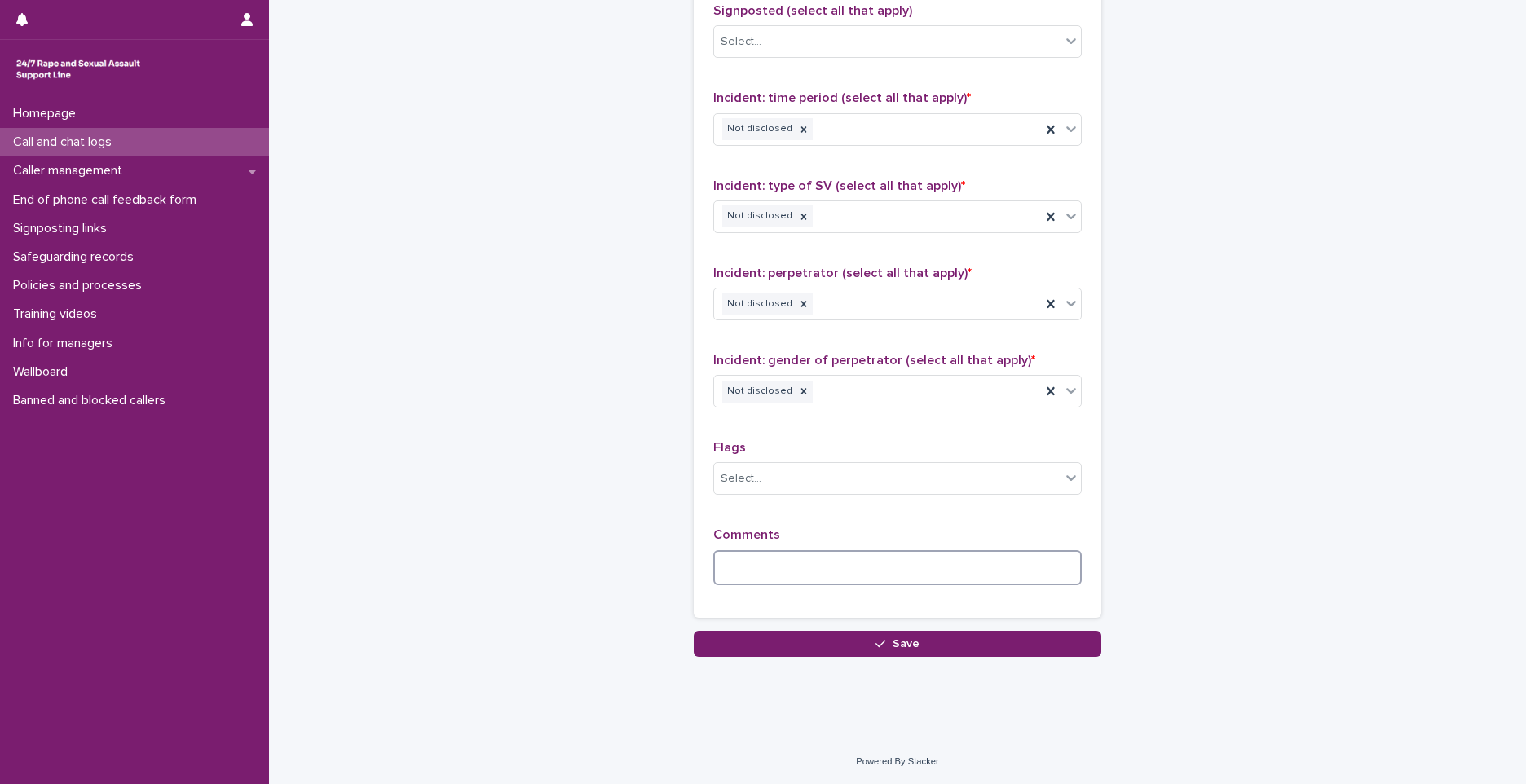
click at [746, 552] on textarea at bounding box center [897, 568] width 368 height 36
type textarea "**********"
click at [948, 645] on button "Save" at bounding box center [897, 644] width 407 height 26
